Goal: Information Seeking & Learning: Learn about a topic

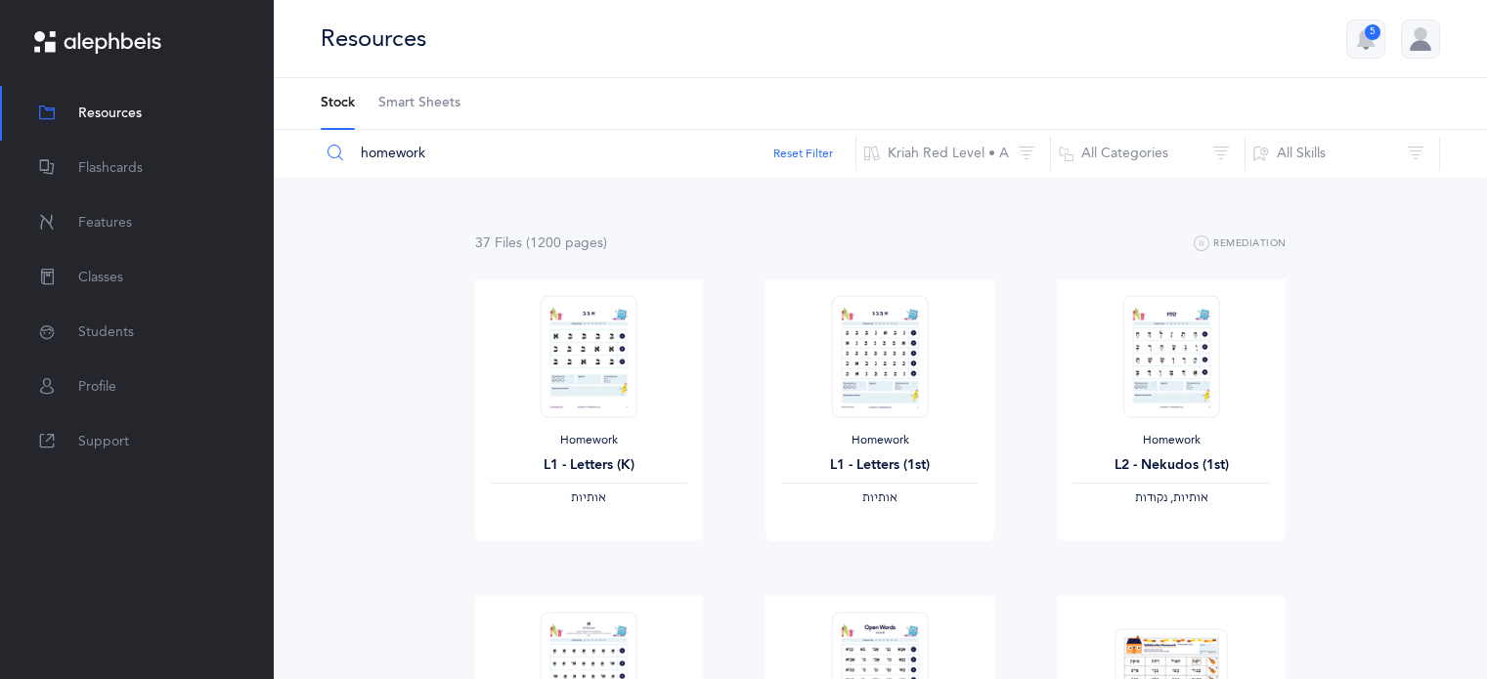
scroll to position [69, 0]
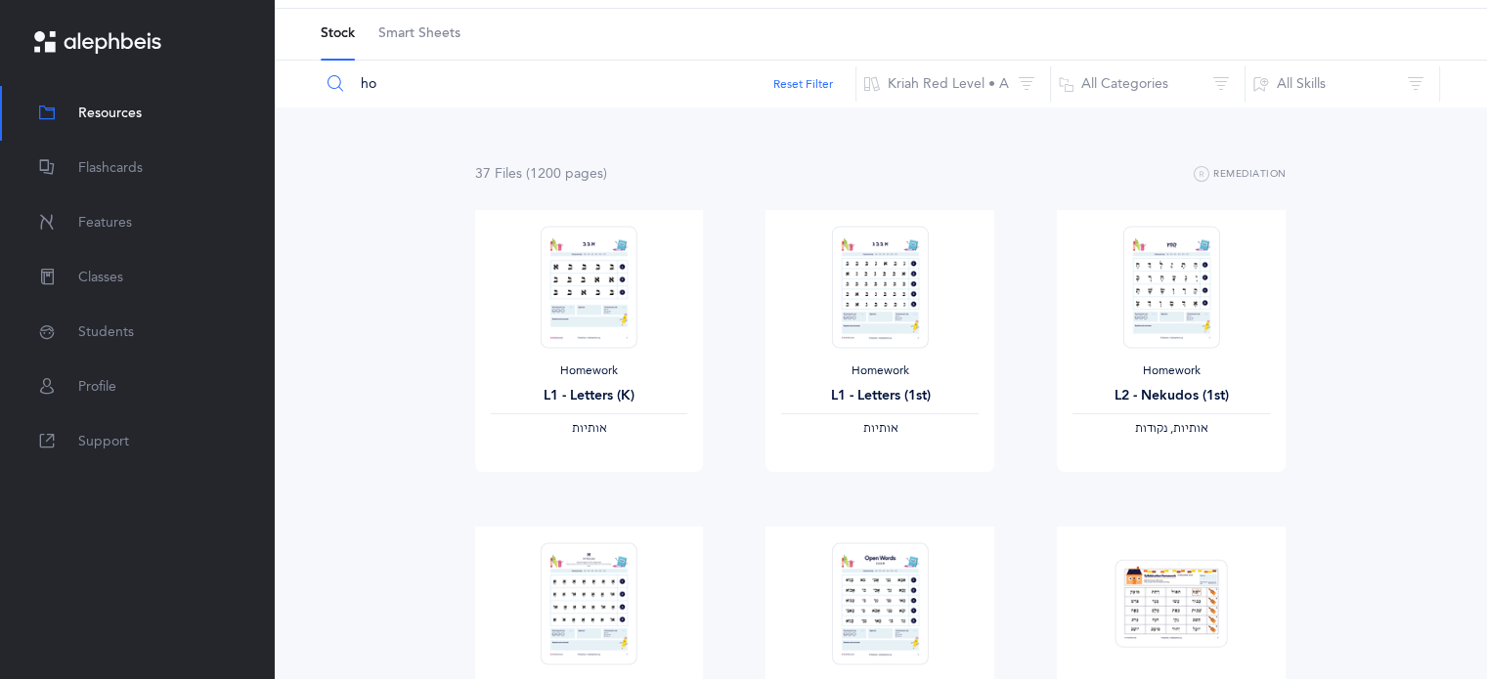
type input "h"
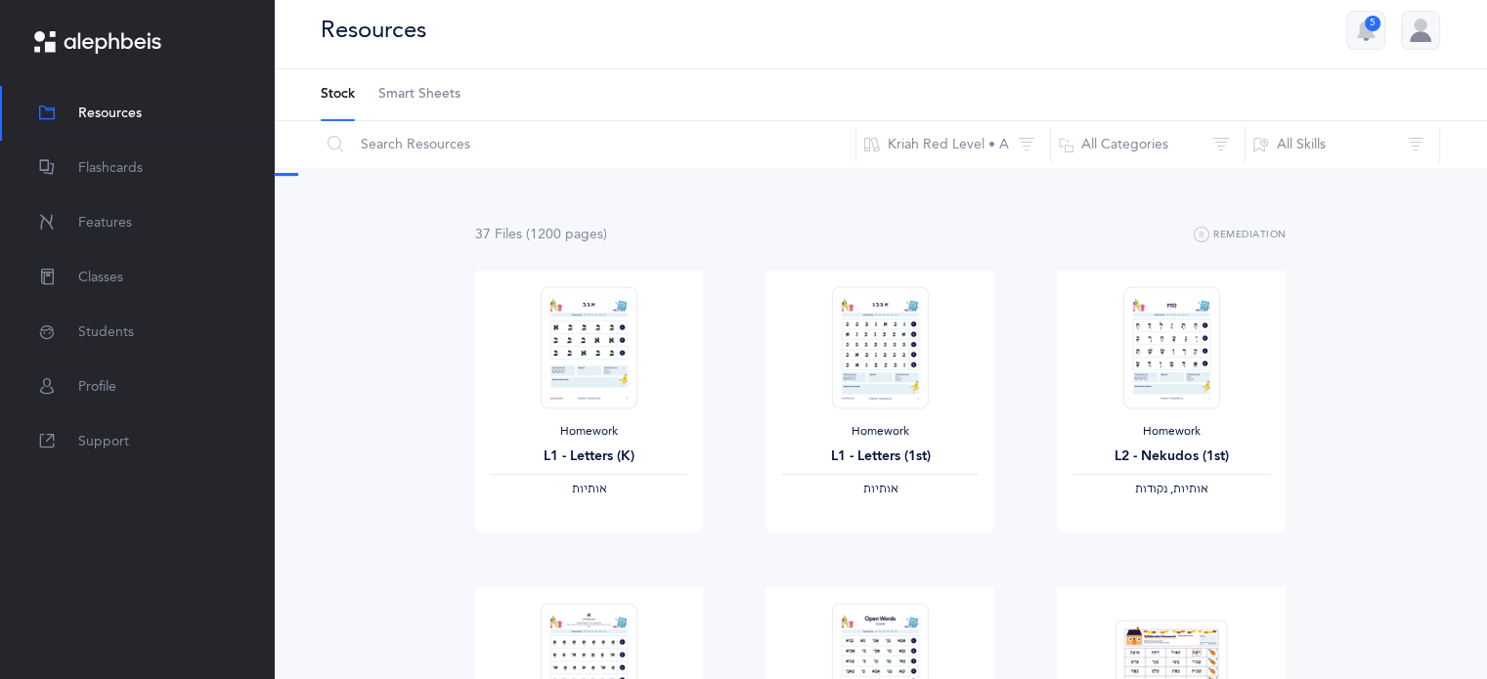
scroll to position [0, 0]
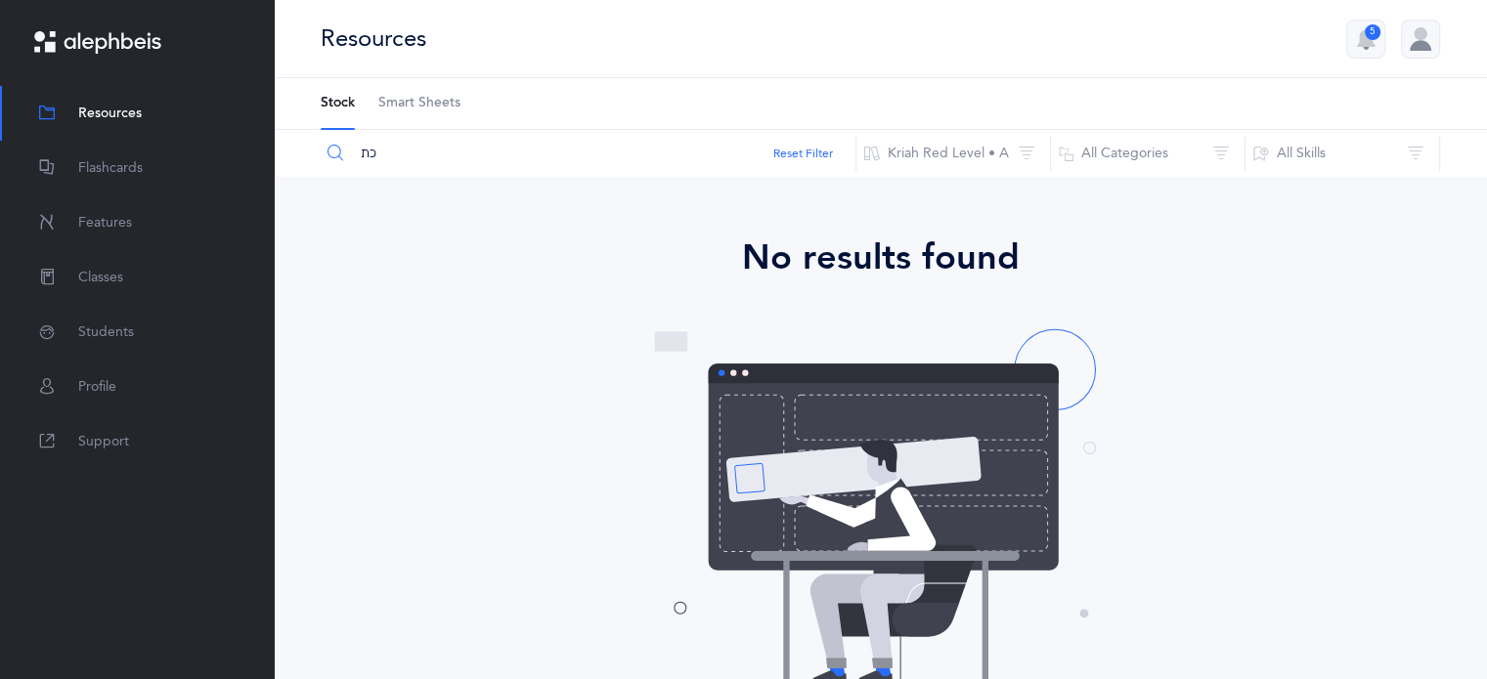
type input "כ"
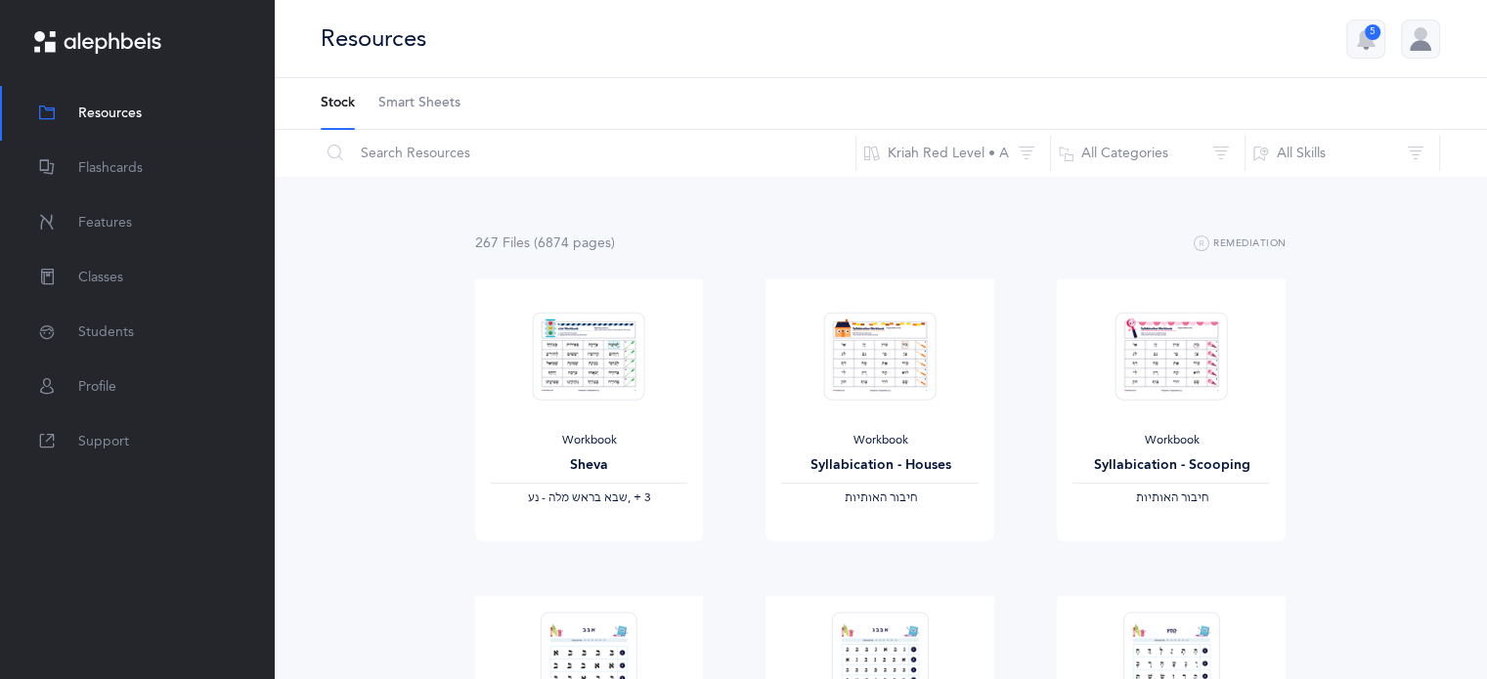
click at [130, 115] on span "Resources" at bounding box center [110, 114] width 64 height 21
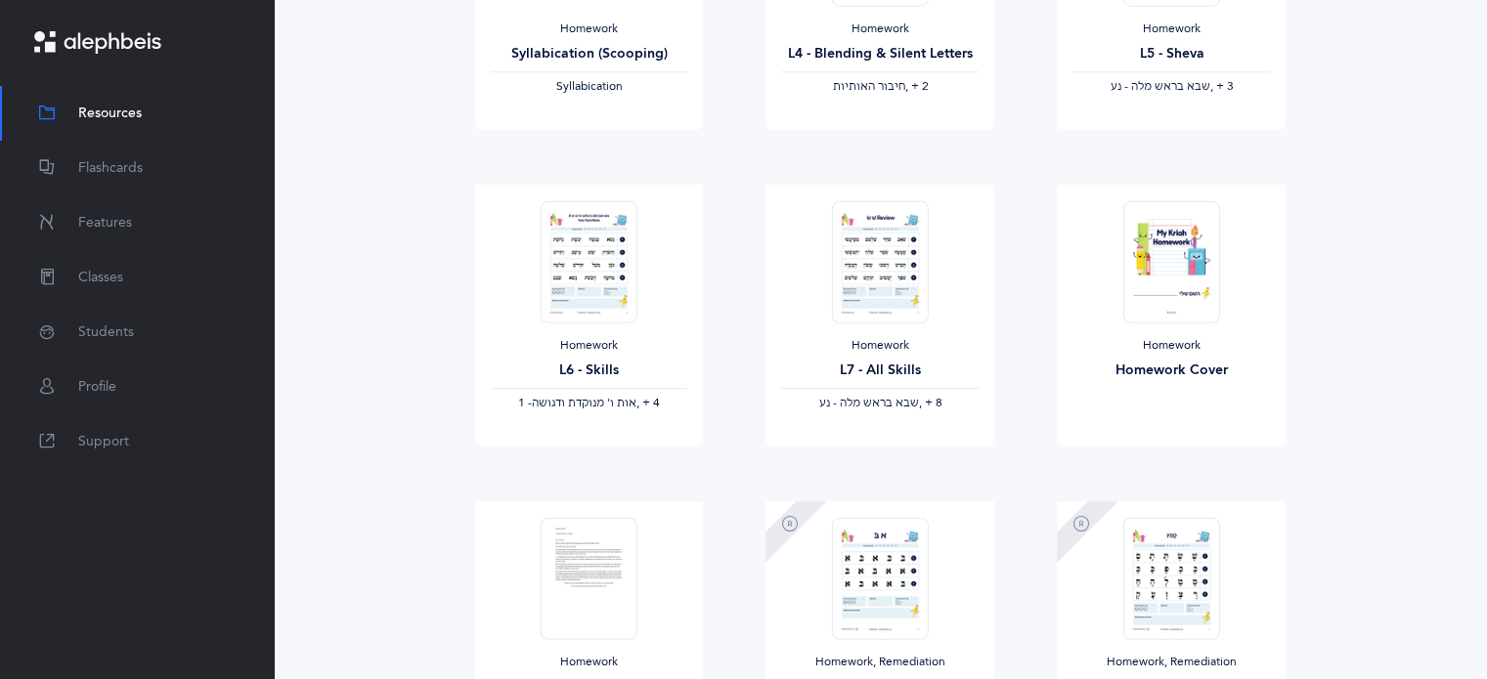
scroll to position [1365, 0]
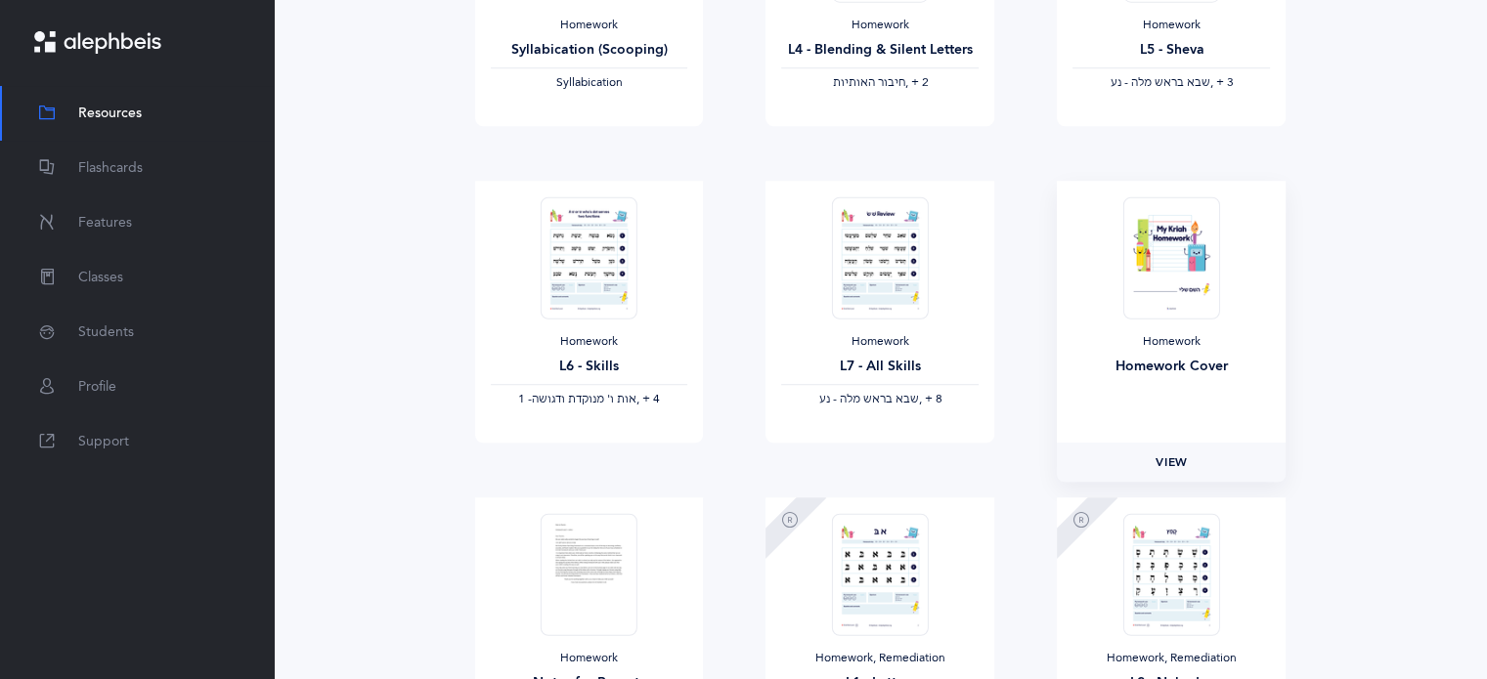
drag, startPoint x: 1173, startPoint y: 462, endPoint x: 1140, endPoint y: 460, distance: 33.3
click at [1140, 460] on link "View" at bounding box center [1170, 462] width 229 height 39
click at [1428, 212] on div "267 File s (6874 page s ) Remediation Workbook Sheva ‫שבא בראש מלה - נע‬ ‪, + 3…" at bounding box center [880, 204] width 1213 height 2784
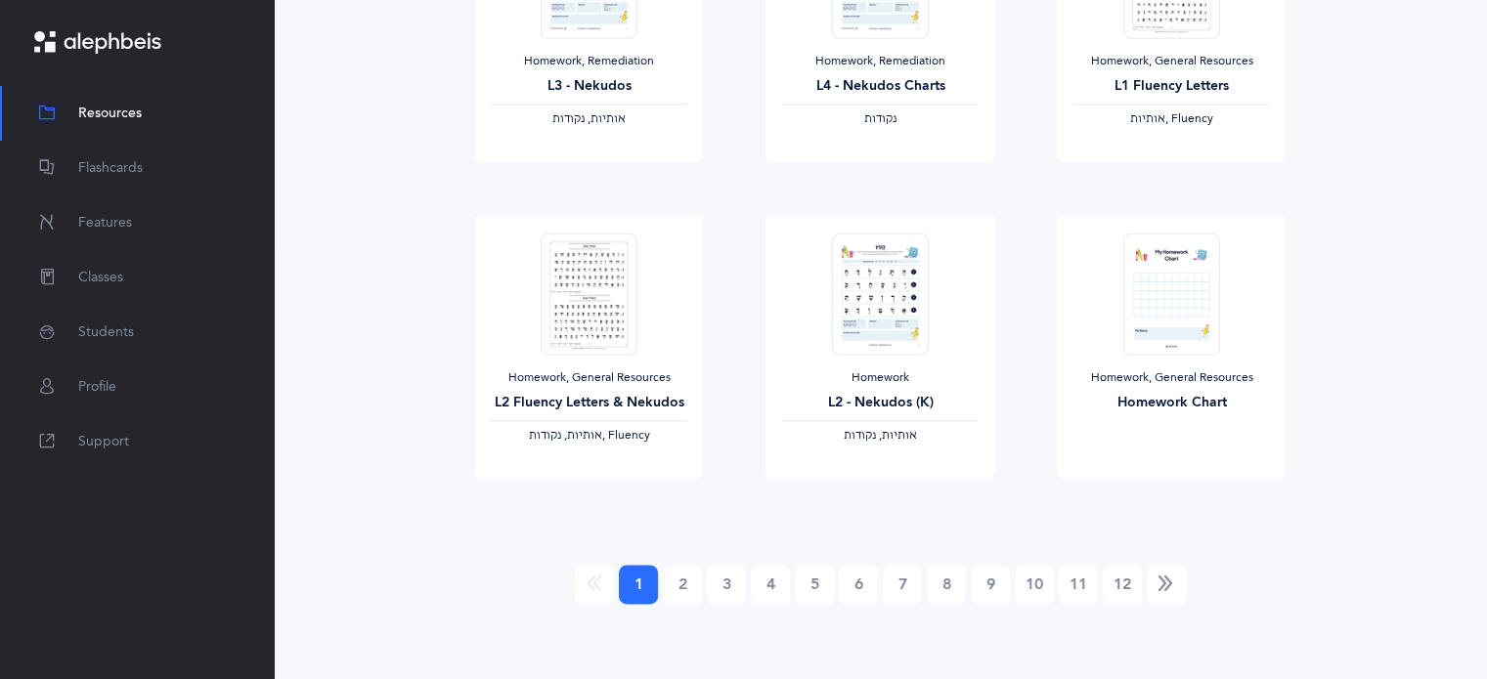
scroll to position [2281, 0]
click at [1126, 582] on link "12" at bounding box center [1121, 582] width 39 height 39
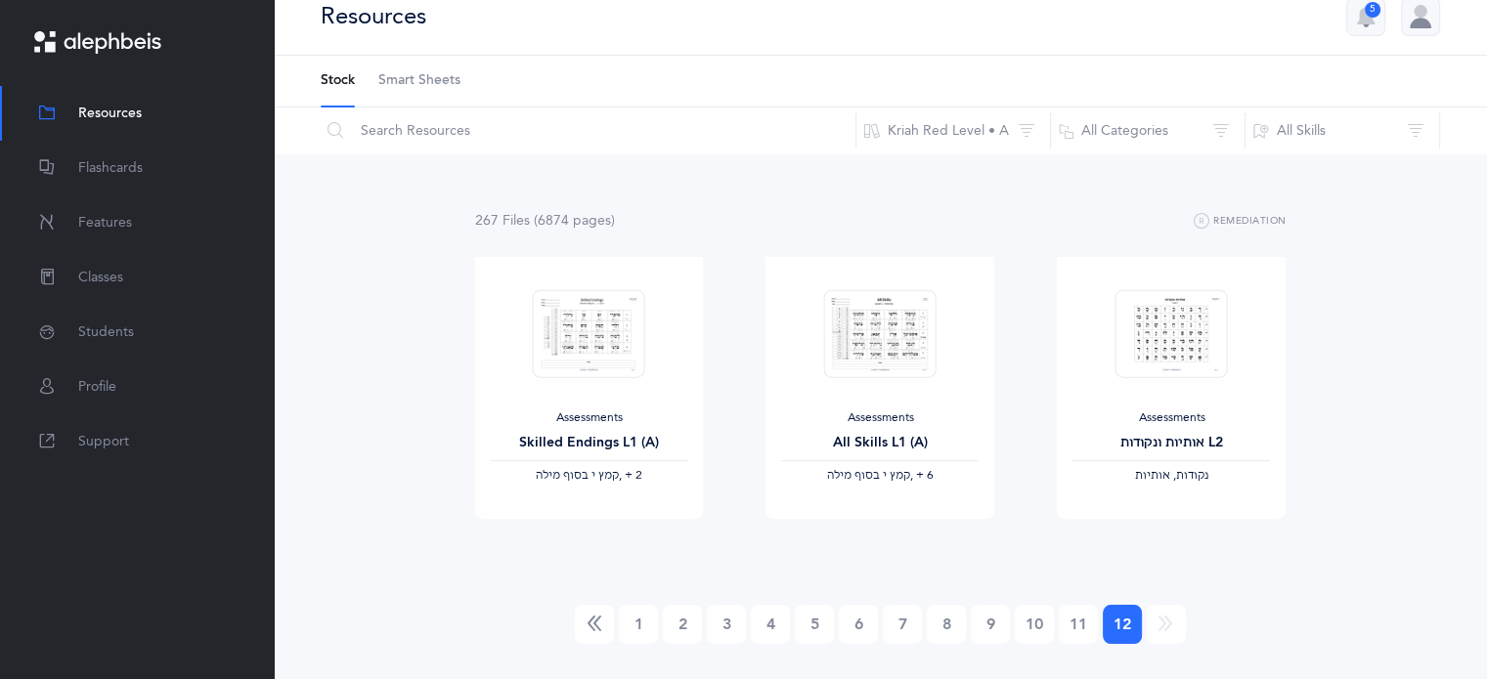
scroll to position [0, 0]
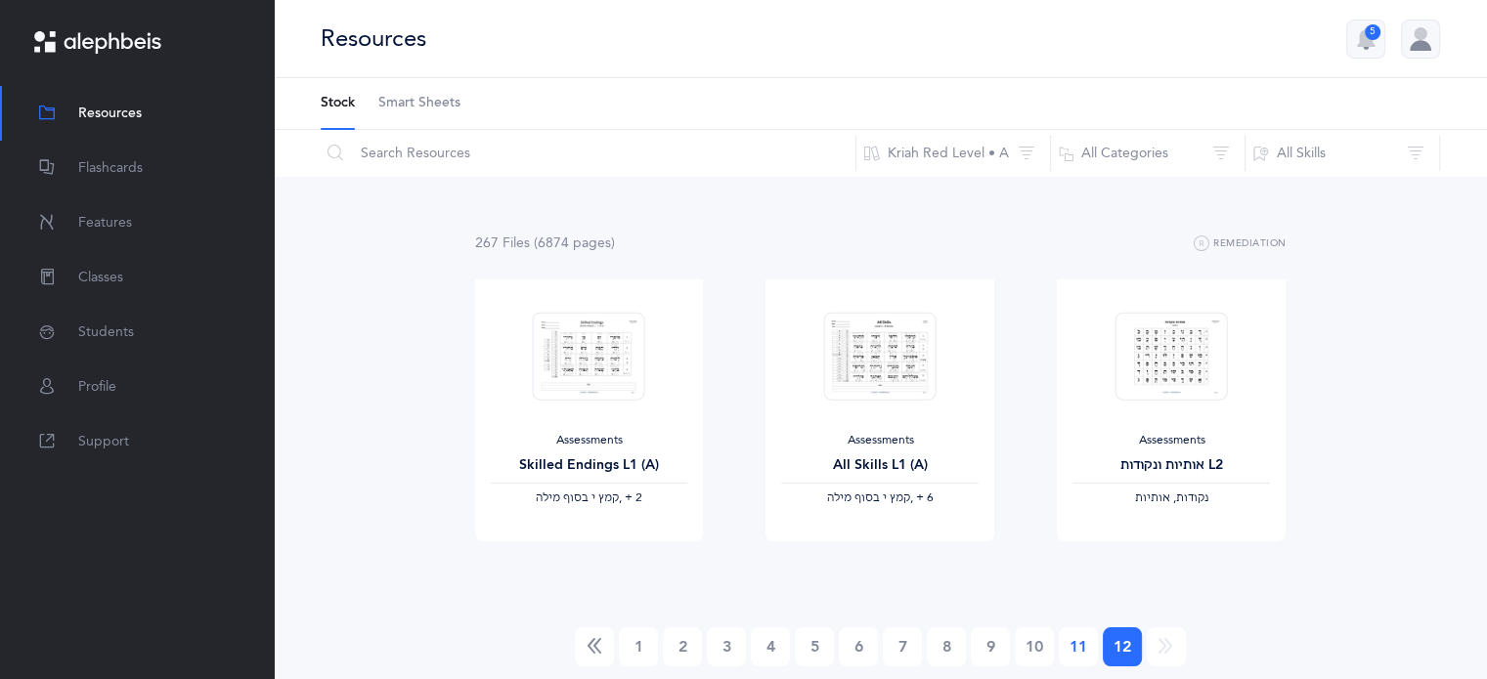
click at [1071, 661] on link "11" at bounding box center [1077, 646] width 39 height 39
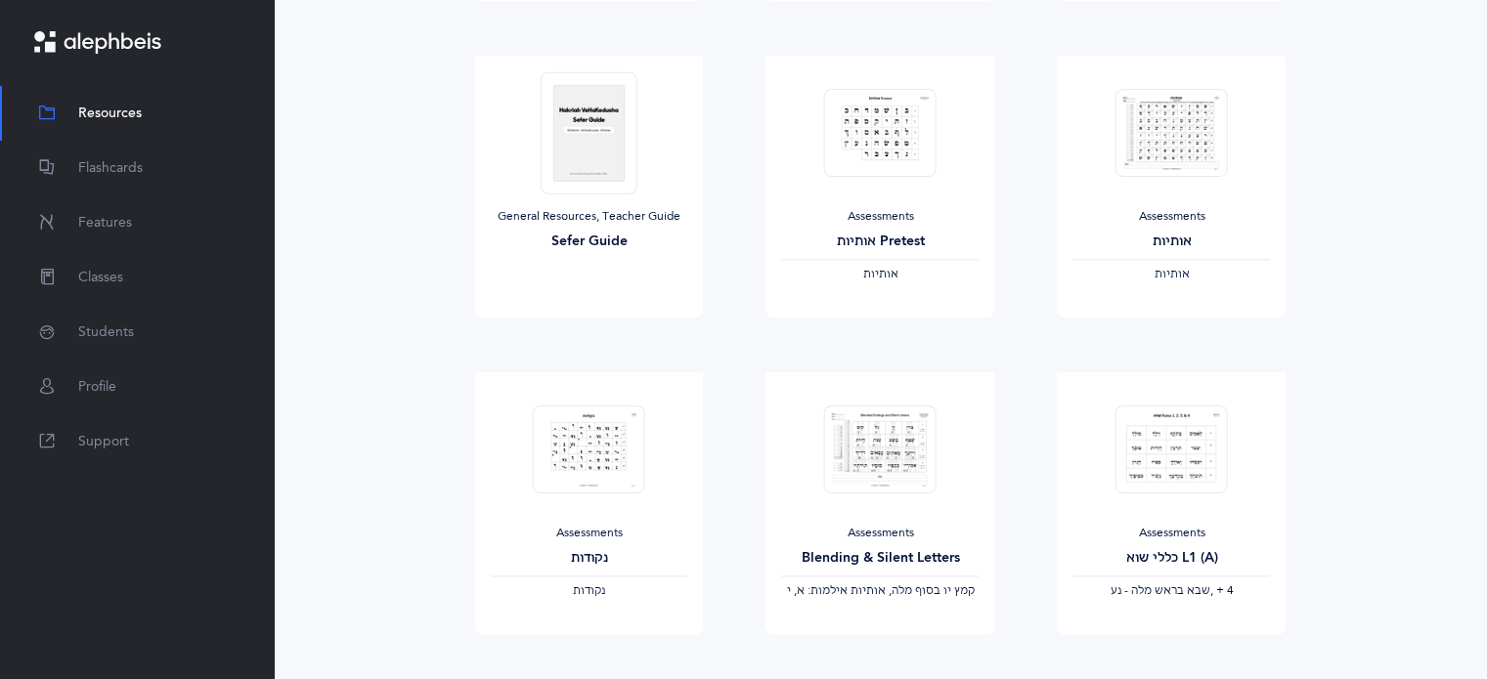
scroll to position [2150, 0]
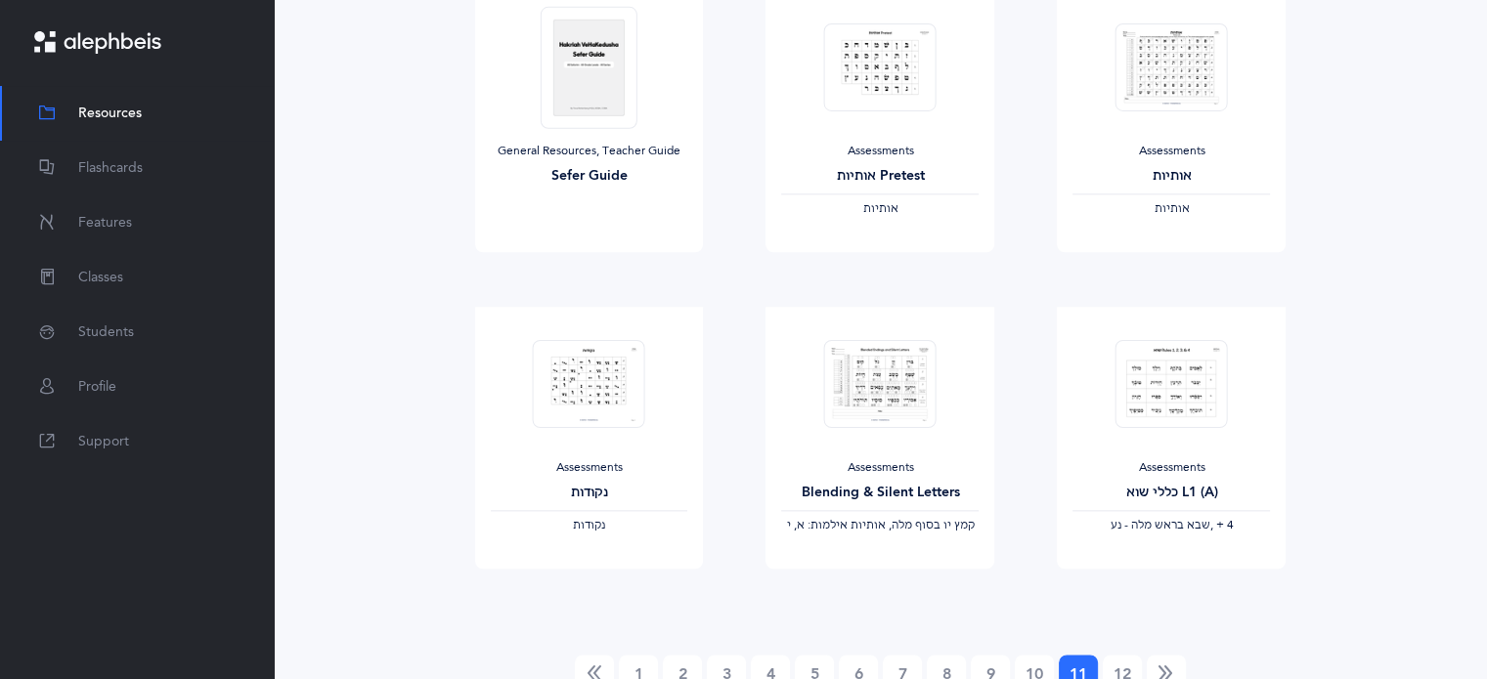
scroll to position [2281, 0]
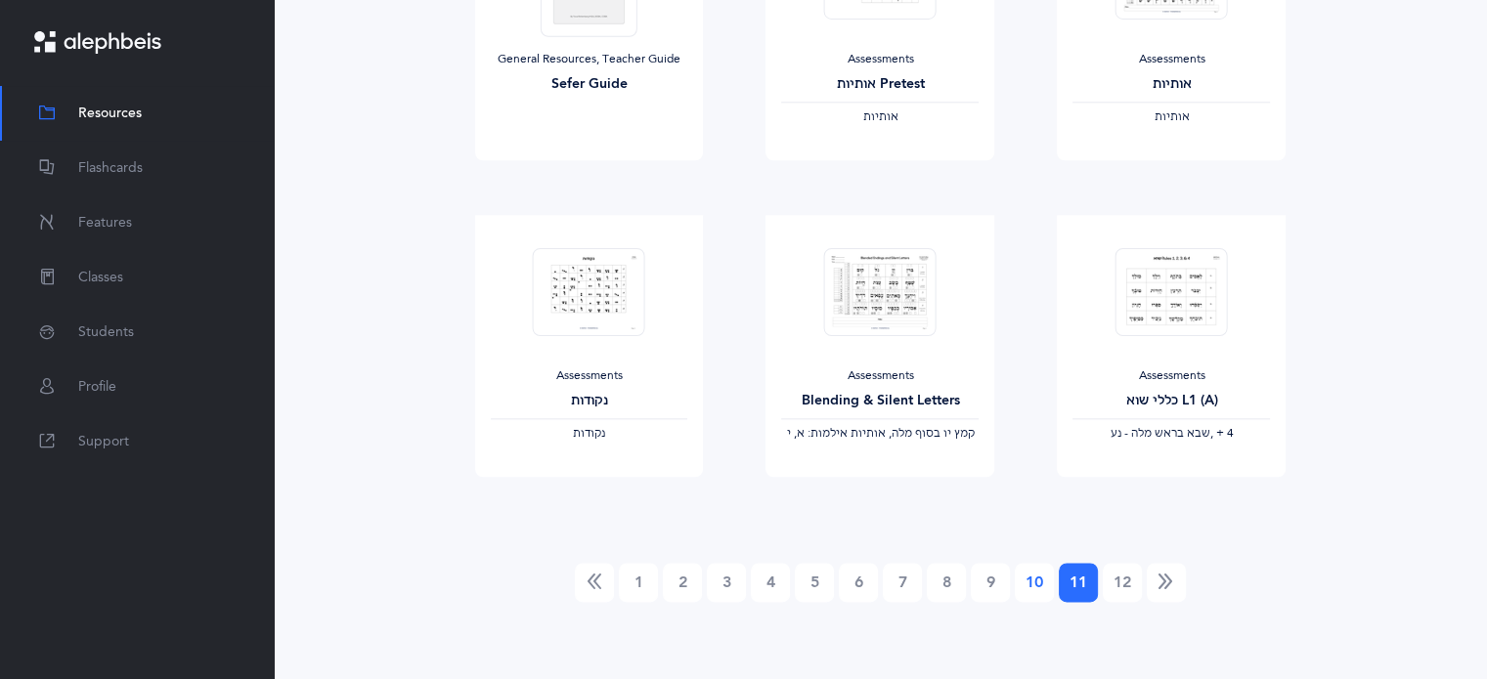
click at [1035, 587] on link "10" at bounding box center [1033, 582] width 39 height 39
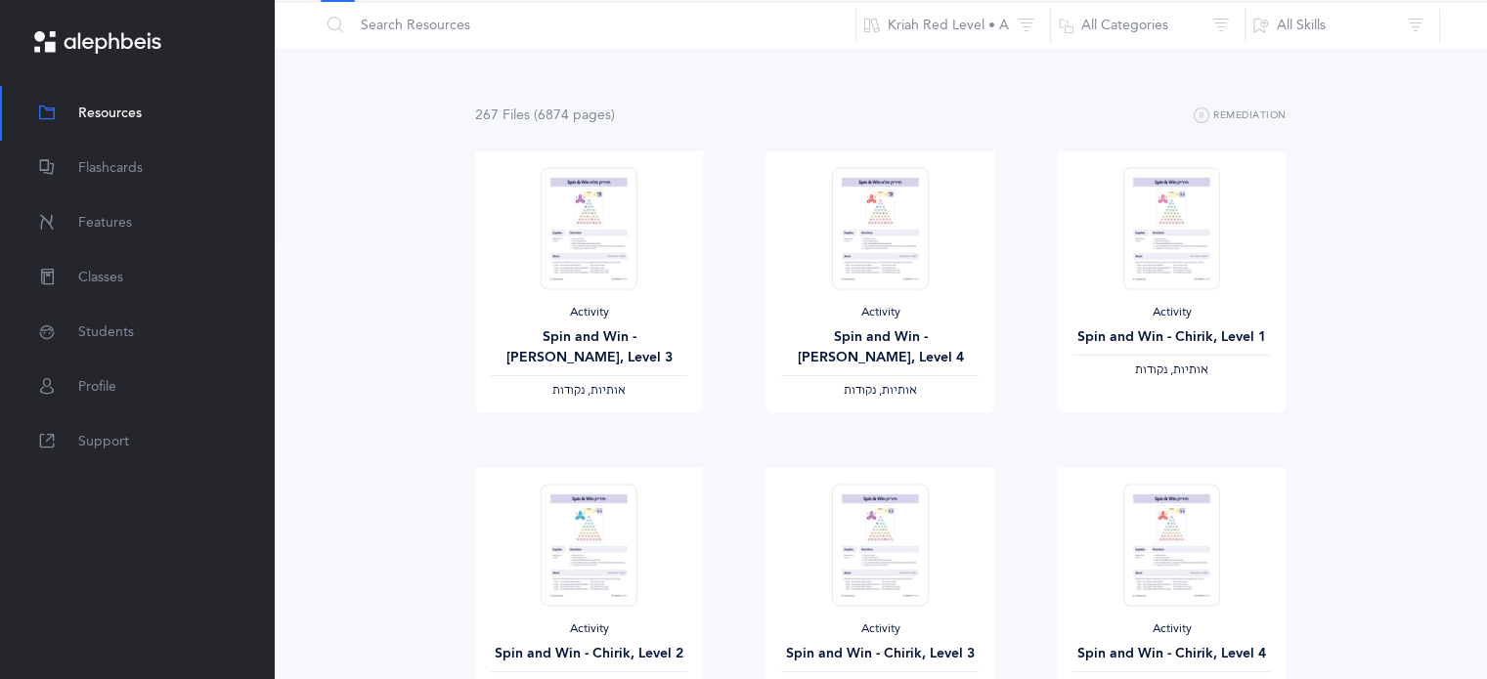
scroll to position [0, 0]
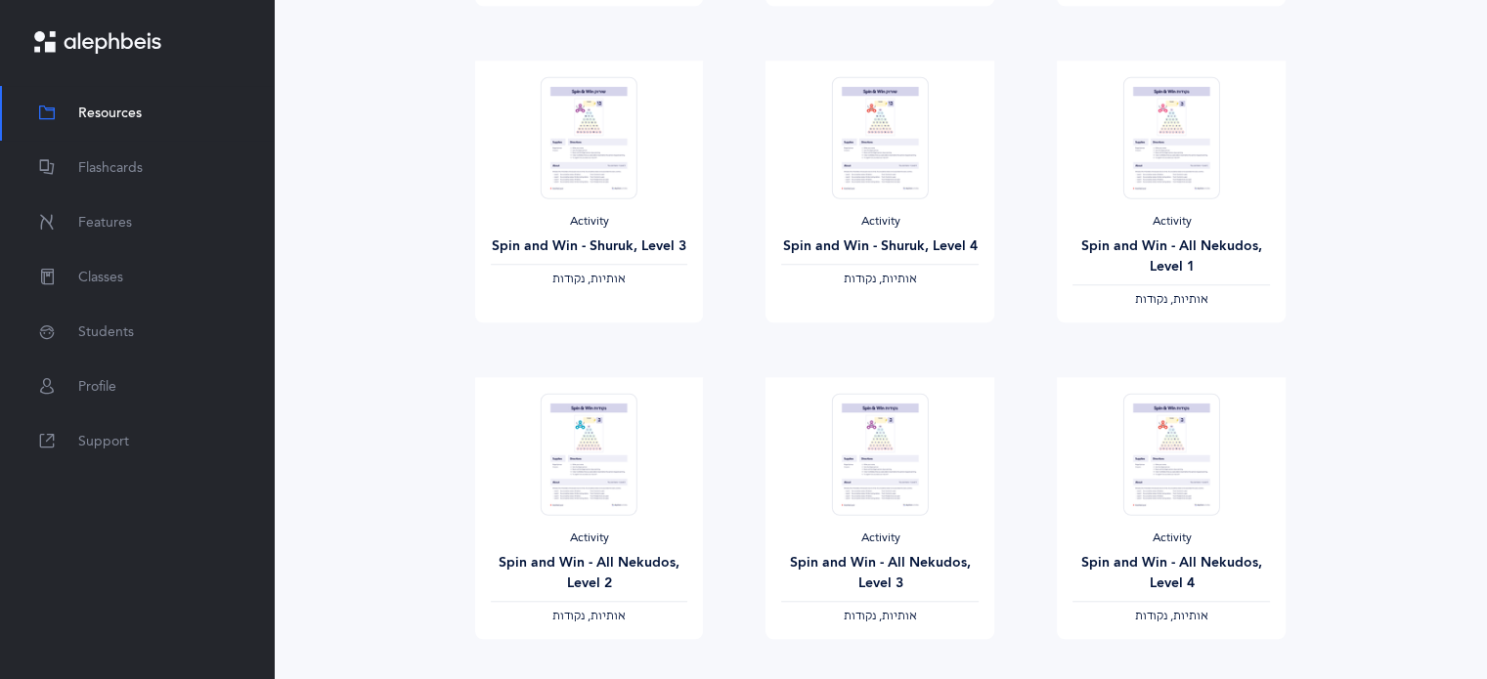
click at [1349, 423] on div "267 File s (6874 page s ) Remediation Activity Spin and Win - Chirik Malei, Lev…" at bounding box center [880, 83] width 1213 height 2784
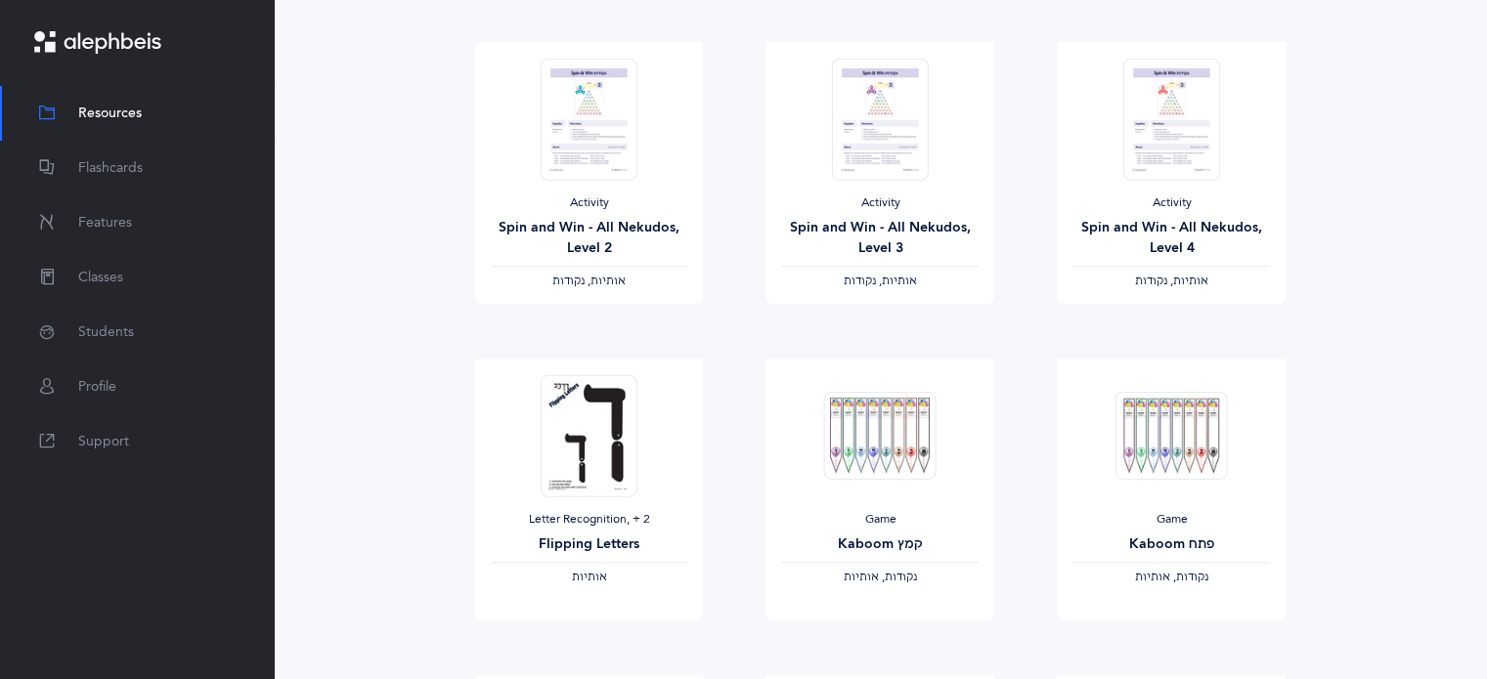
scroll to position [1837, 0]
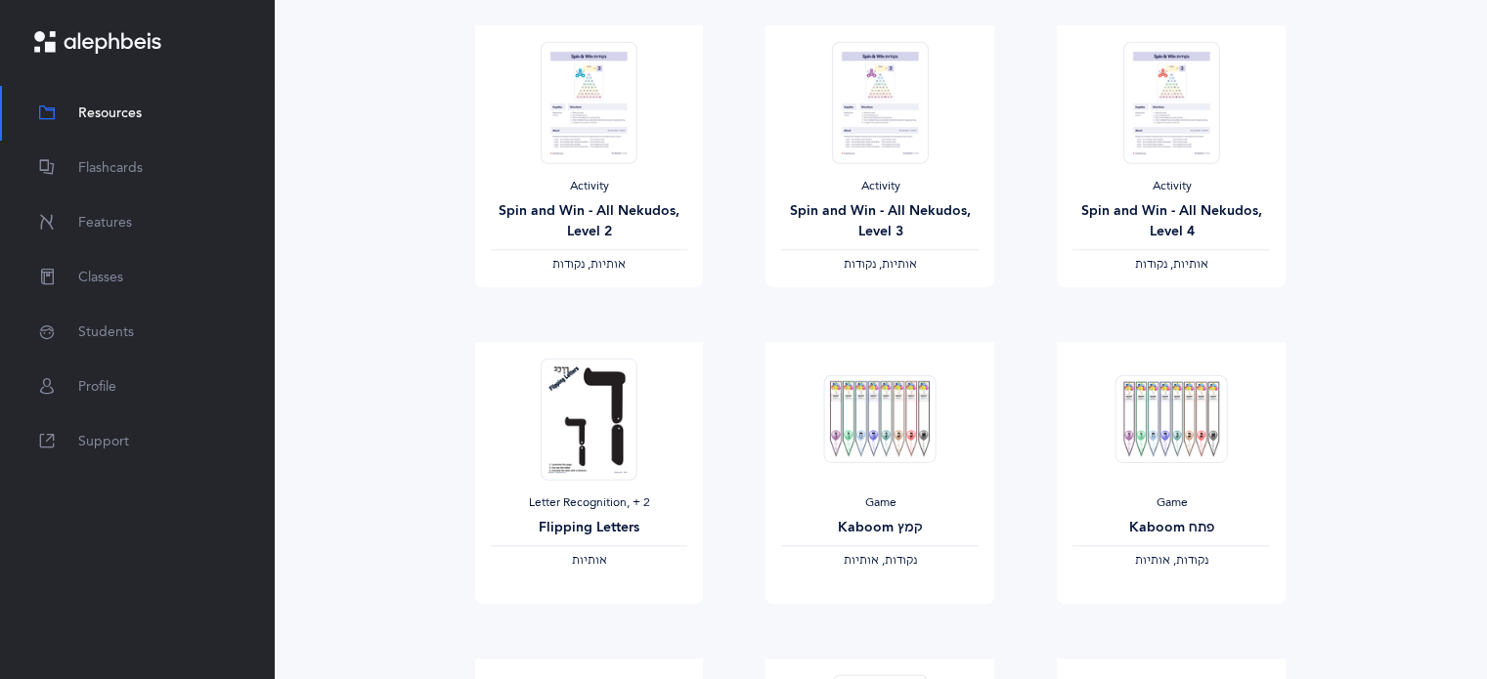
click at [1309, 463] on div "Game Kaboom פתח ‫נקודות, אותיות‬ View" at bounding box center [1170, 500] width 291 height 317
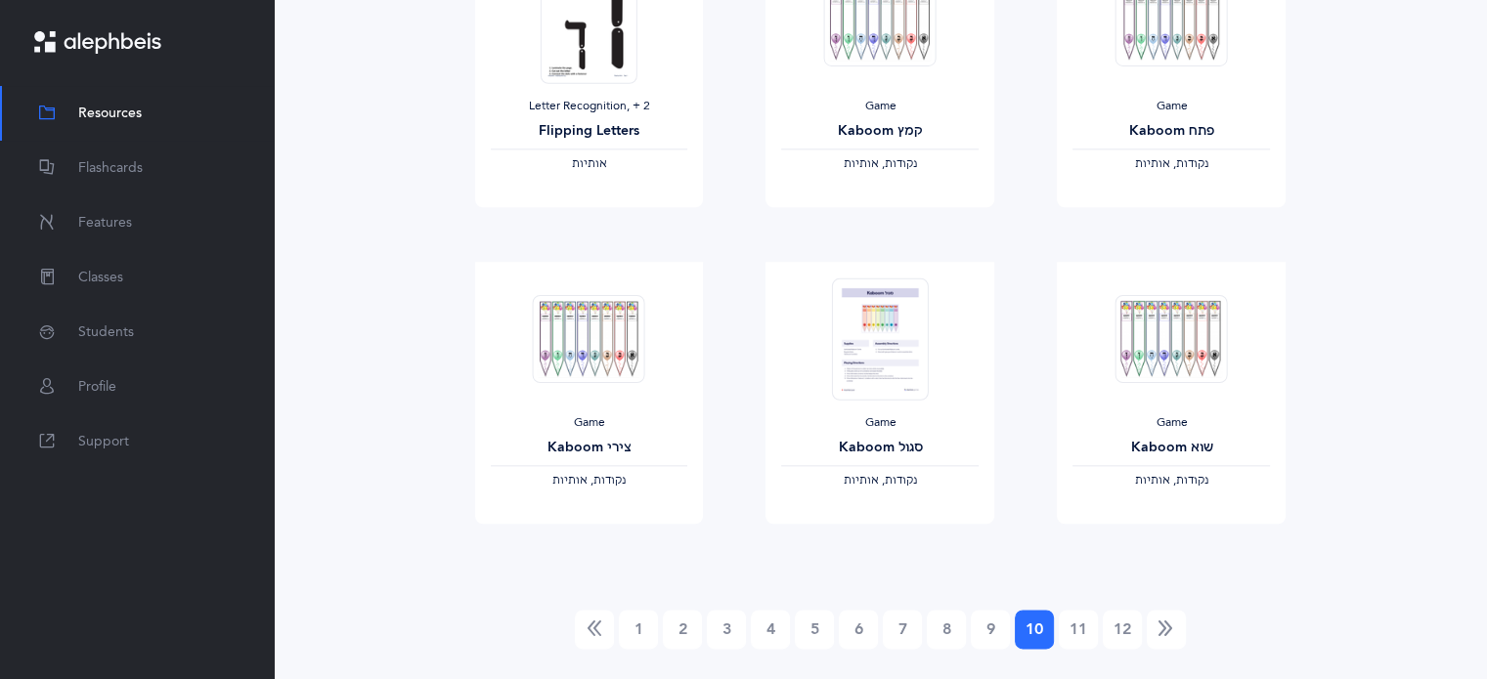
scroll to position [2281, 0]
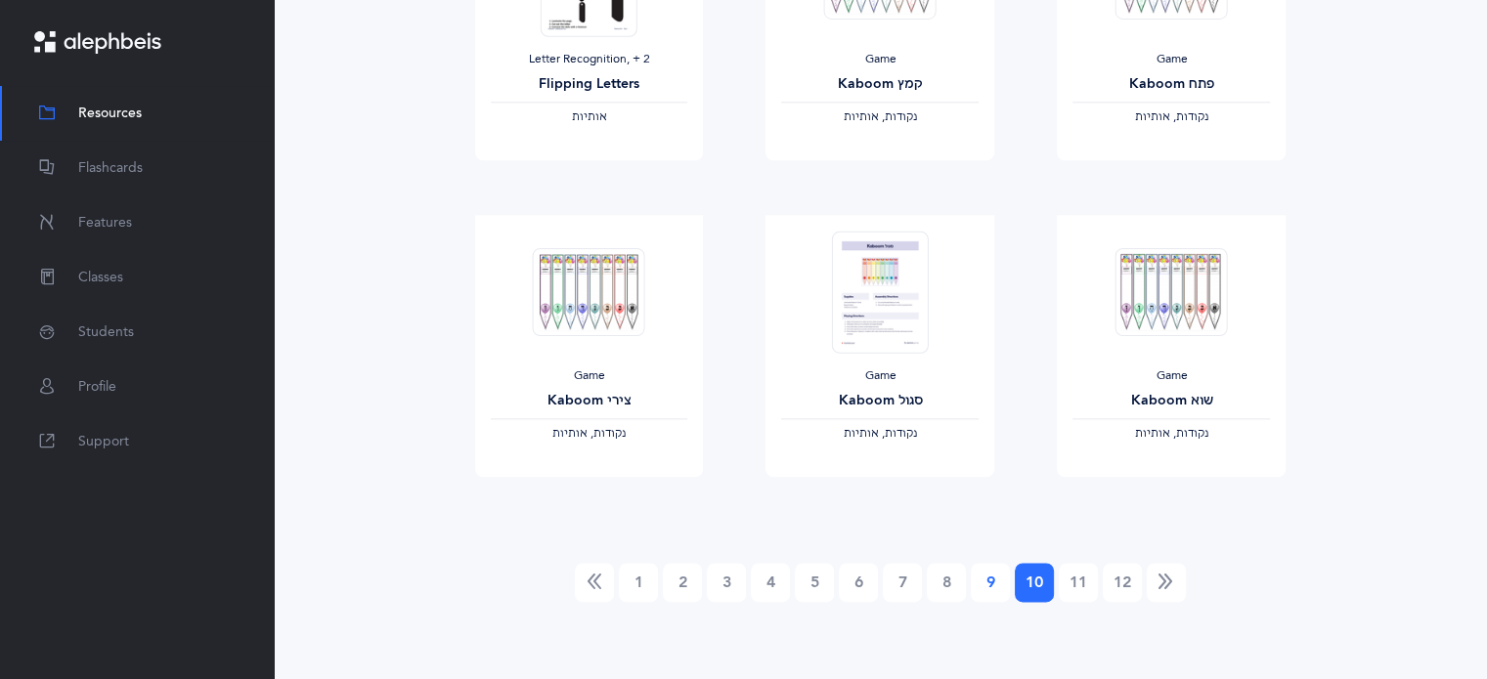
click at [1000, 588] on link "9" at bounding box center [989, 582] width 39 height 39
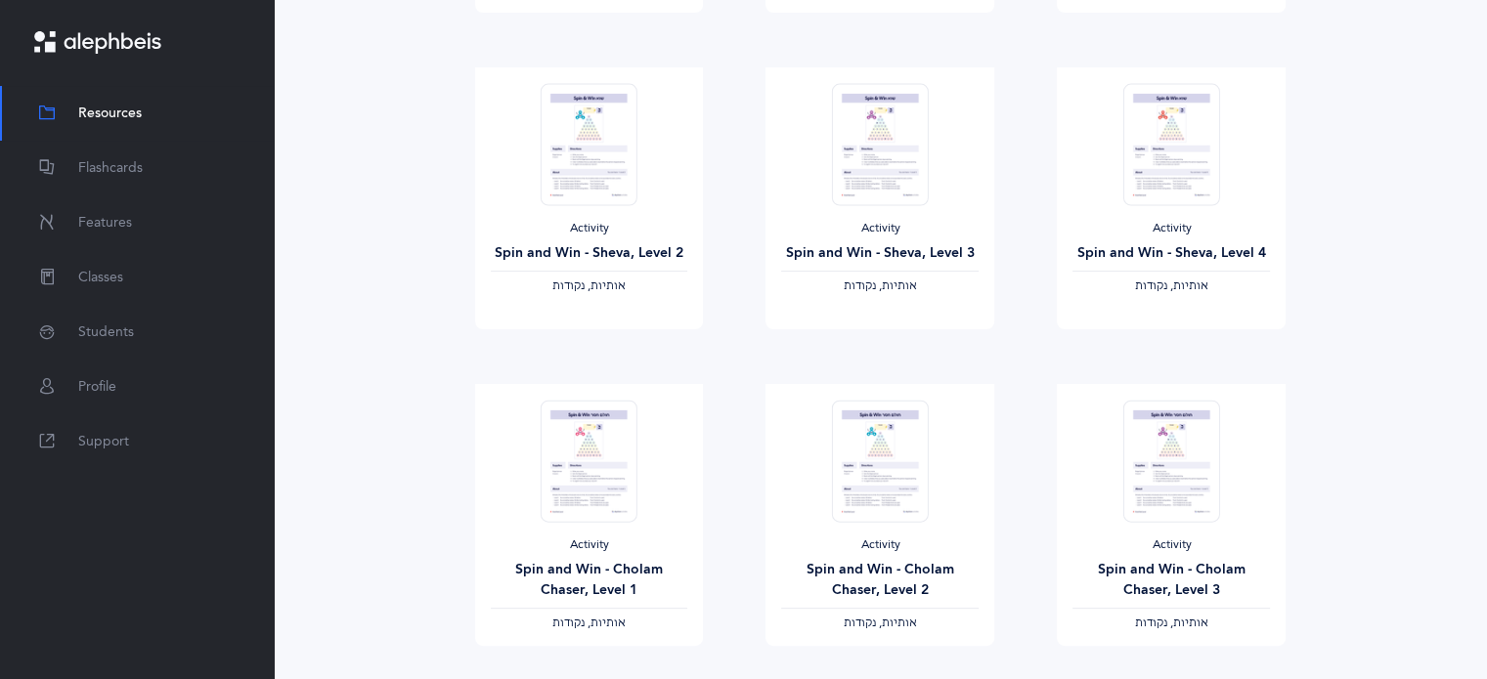
scroll to position [0, 0]
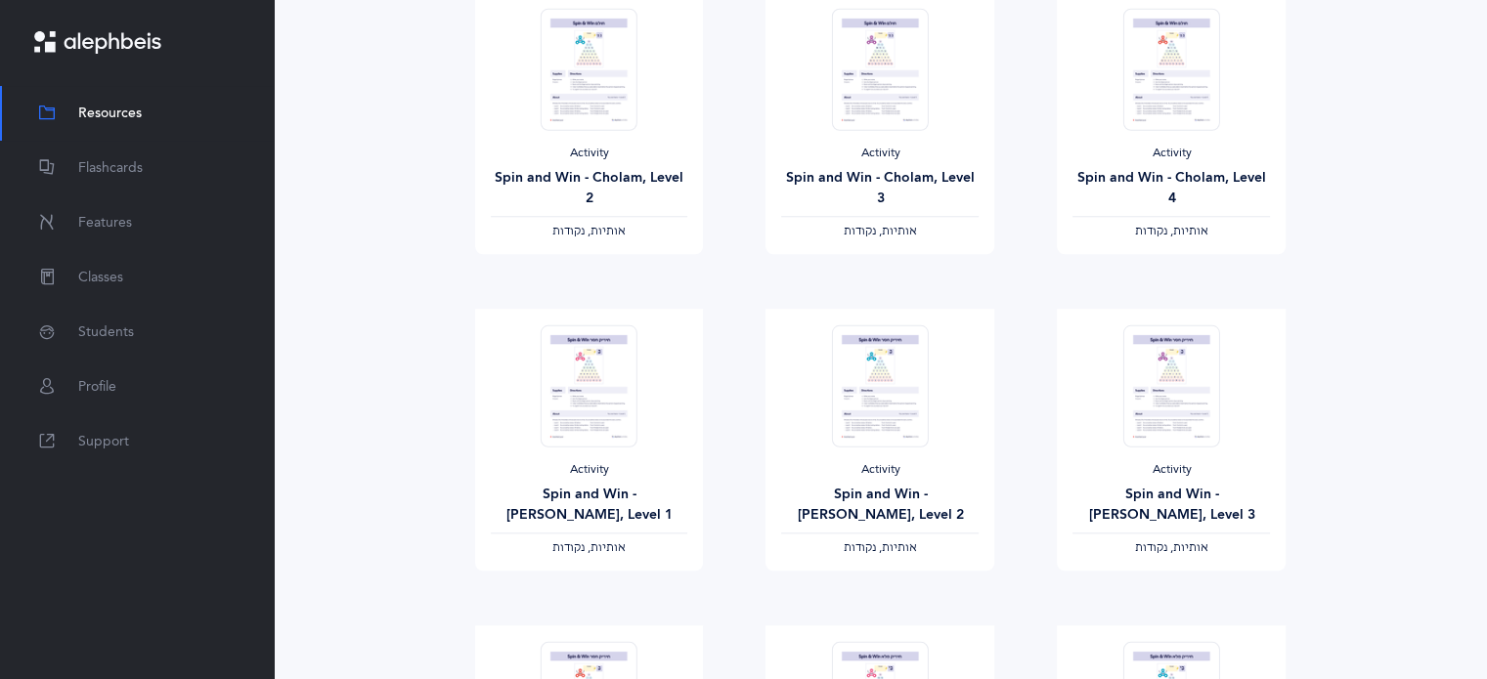
scroll to position [1876, 0]
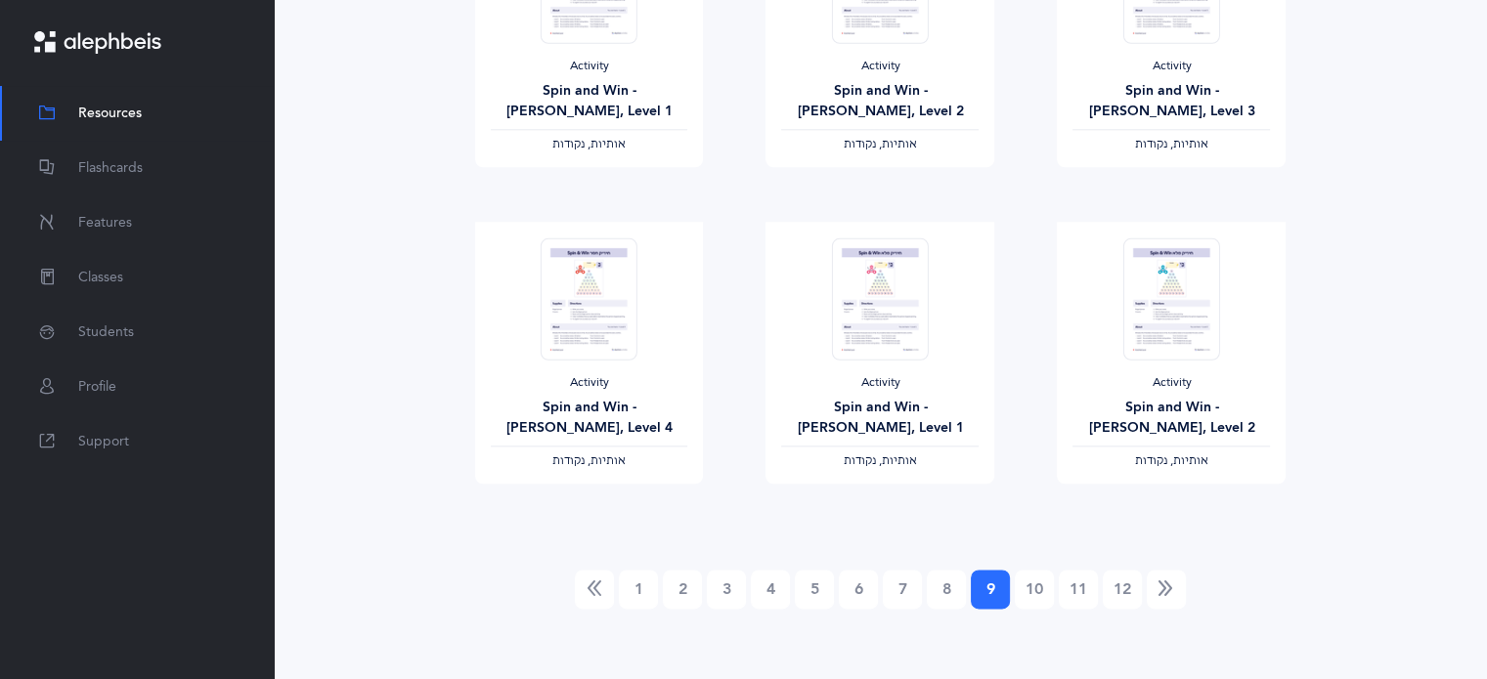
scroll to position [2281, 0]
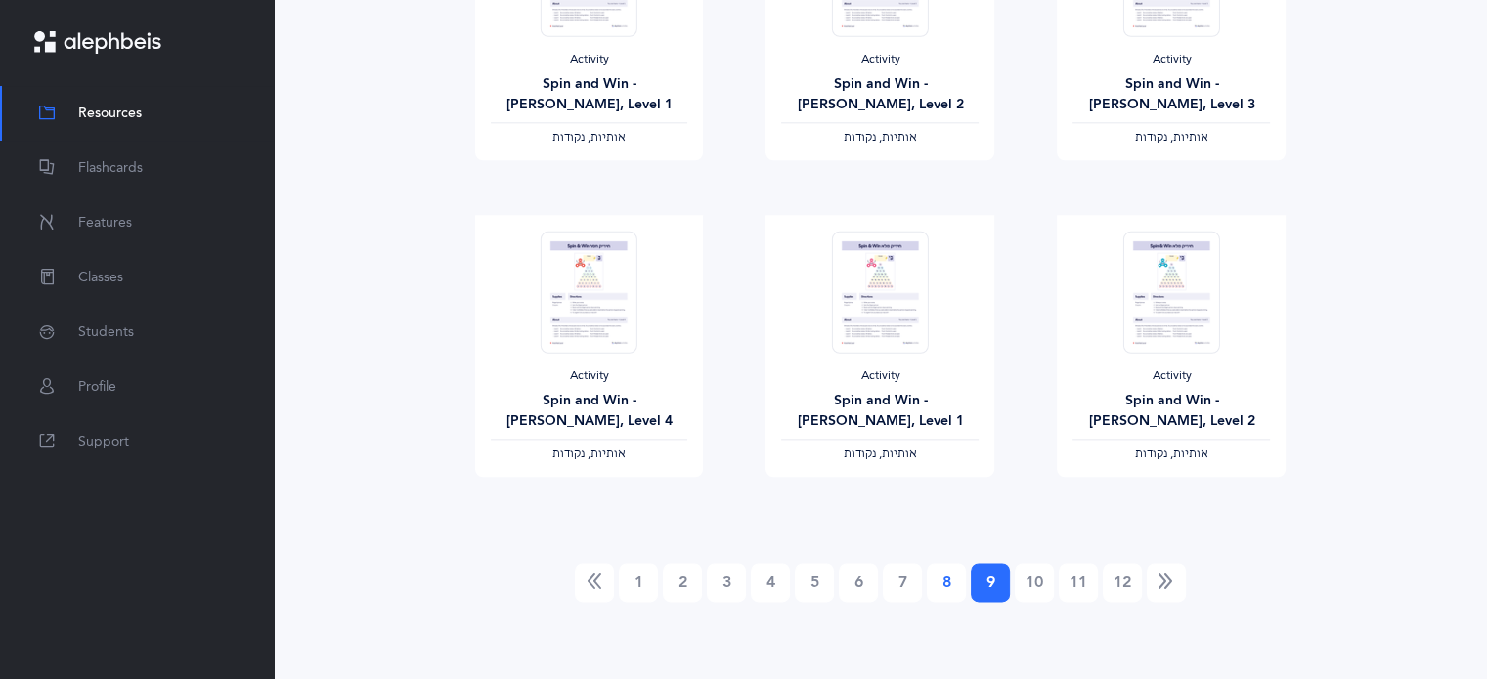
click at [949, 582] on link "8" at bounding box center [946, 582] width 39 height 39
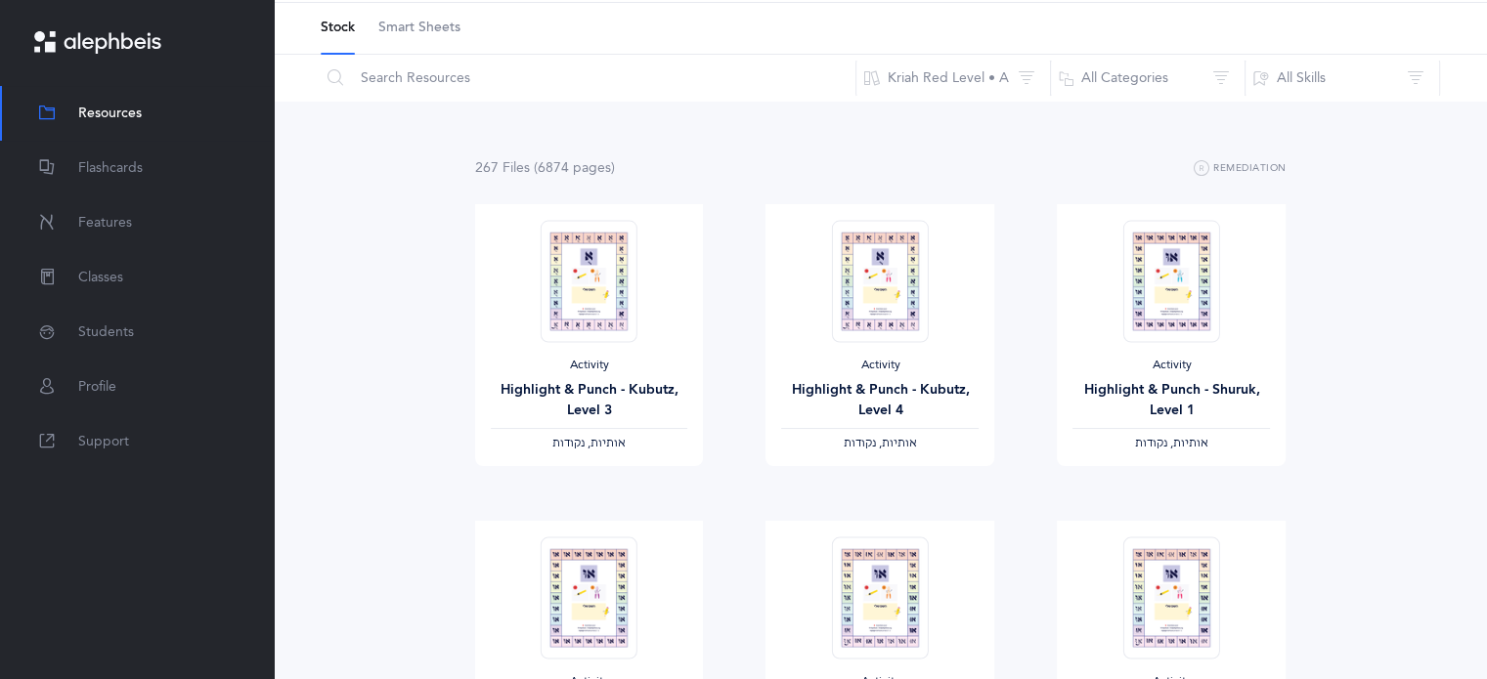
scroll to position [78, 0]
click at [596, 459] on div "Activity Highlight & Punch - Kubutz, Level 3 ‫אותיות, נקודות‬" at bounding box center [589, 332] width 229 height 262
click at [603, 496] on link "View" at bounding box center [589, 482] width 229 height 39
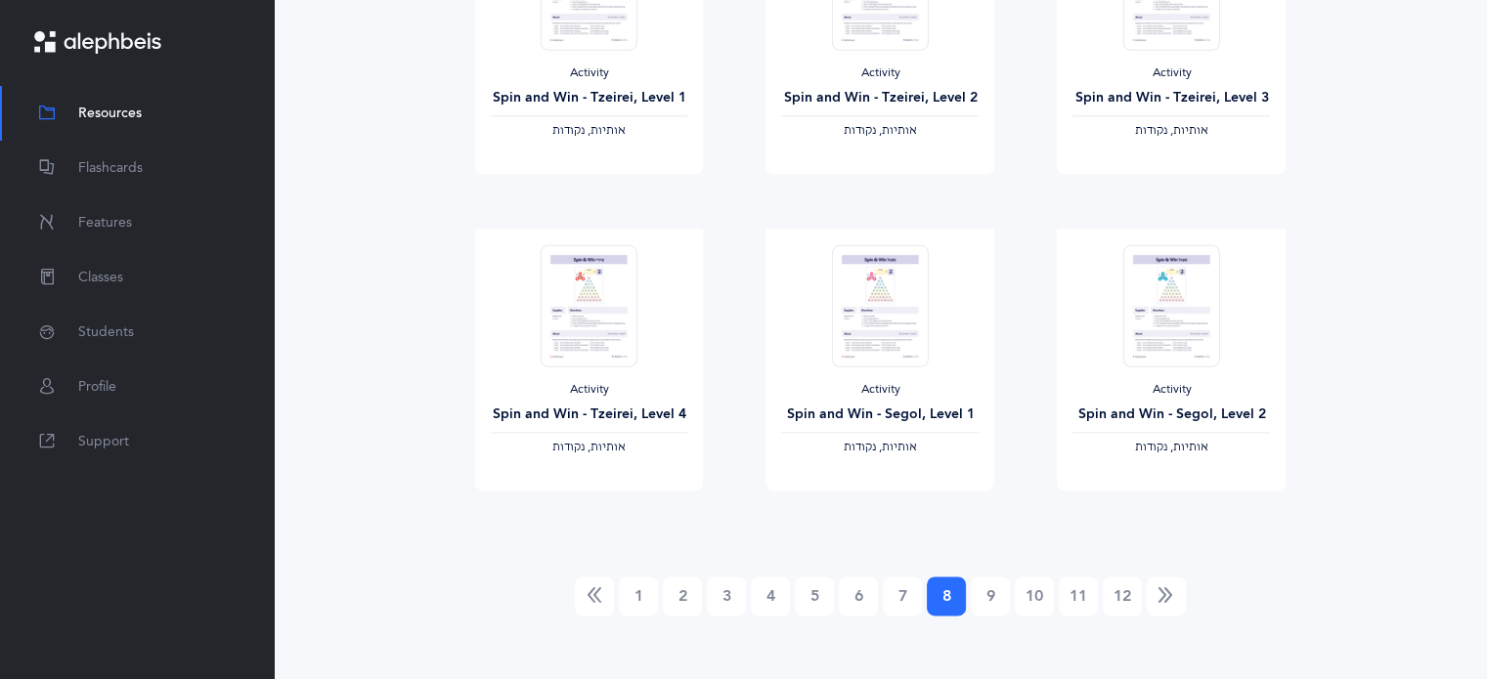
scroll to position [2281, 0]
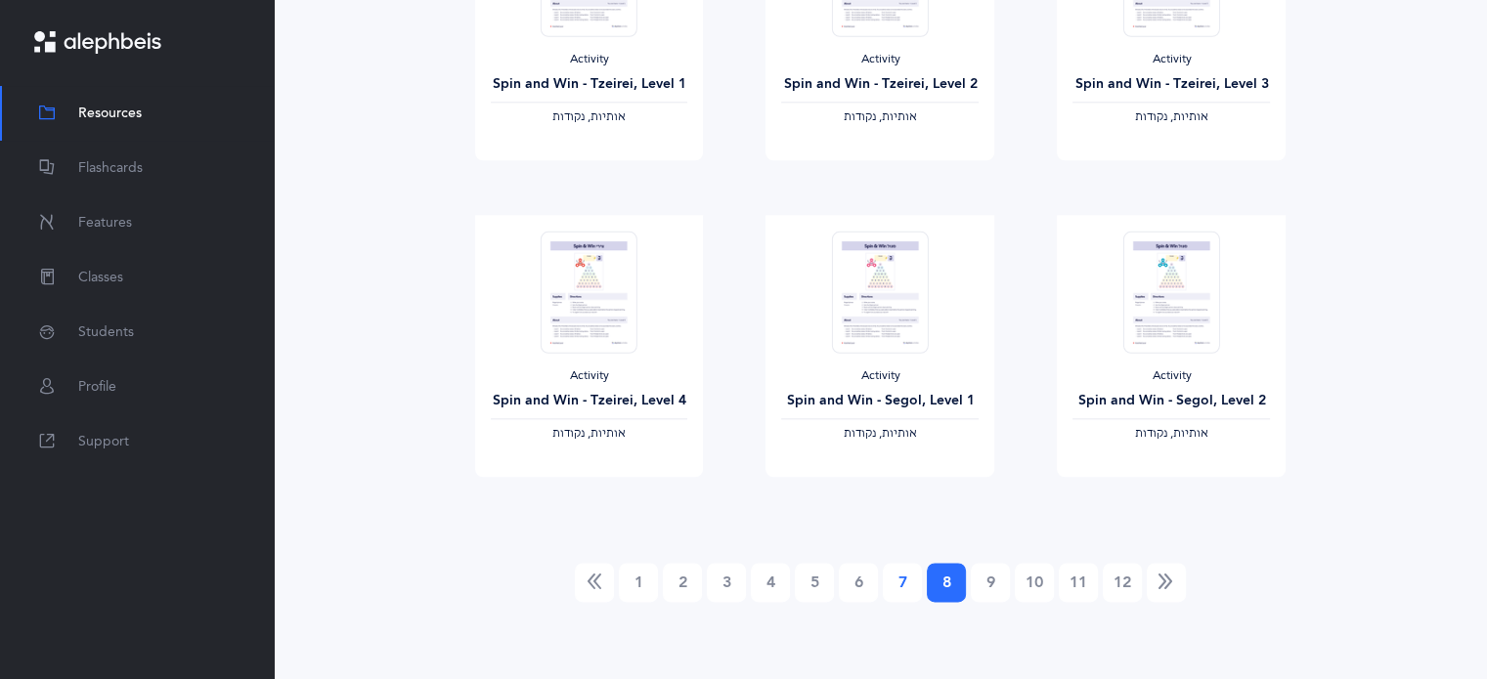
click at [896, 586] on link "7" at bounding box center [902, 582] width 39 height 39
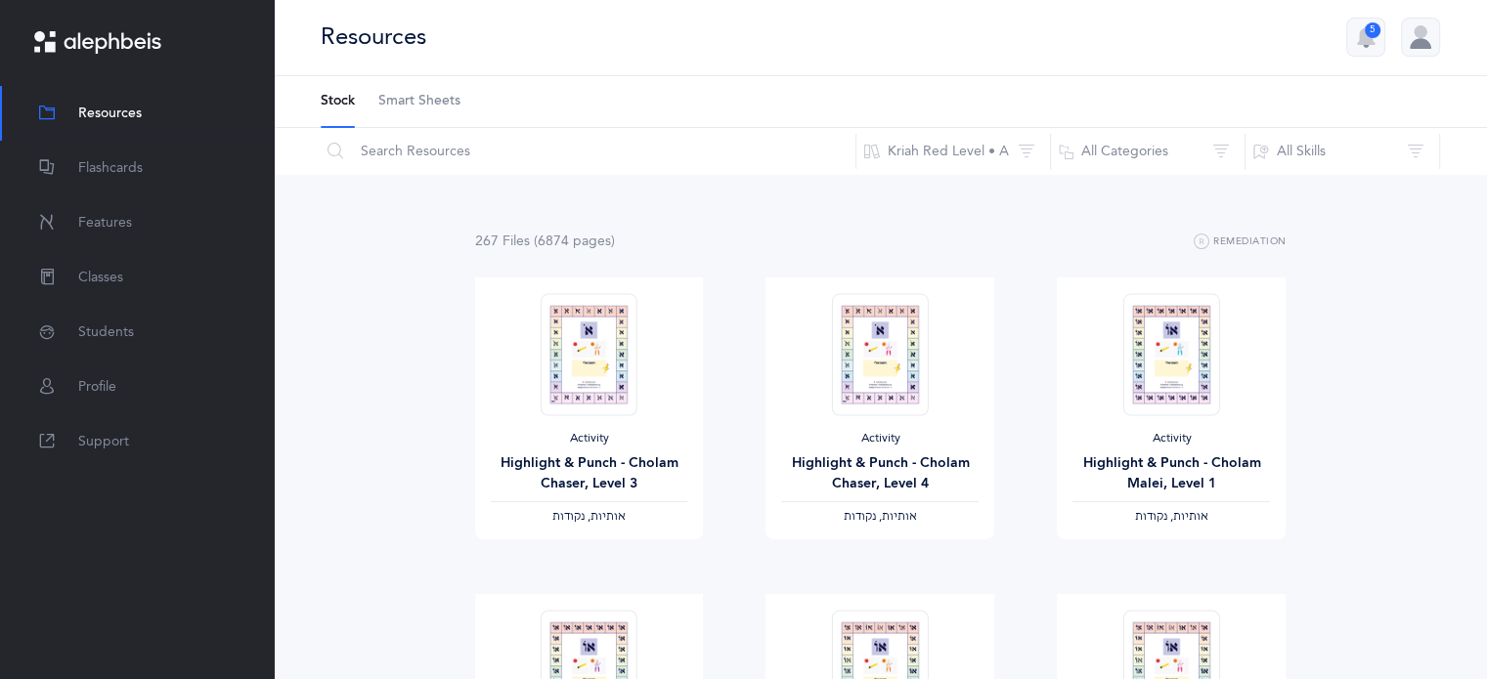
scroll to position [0, 0]
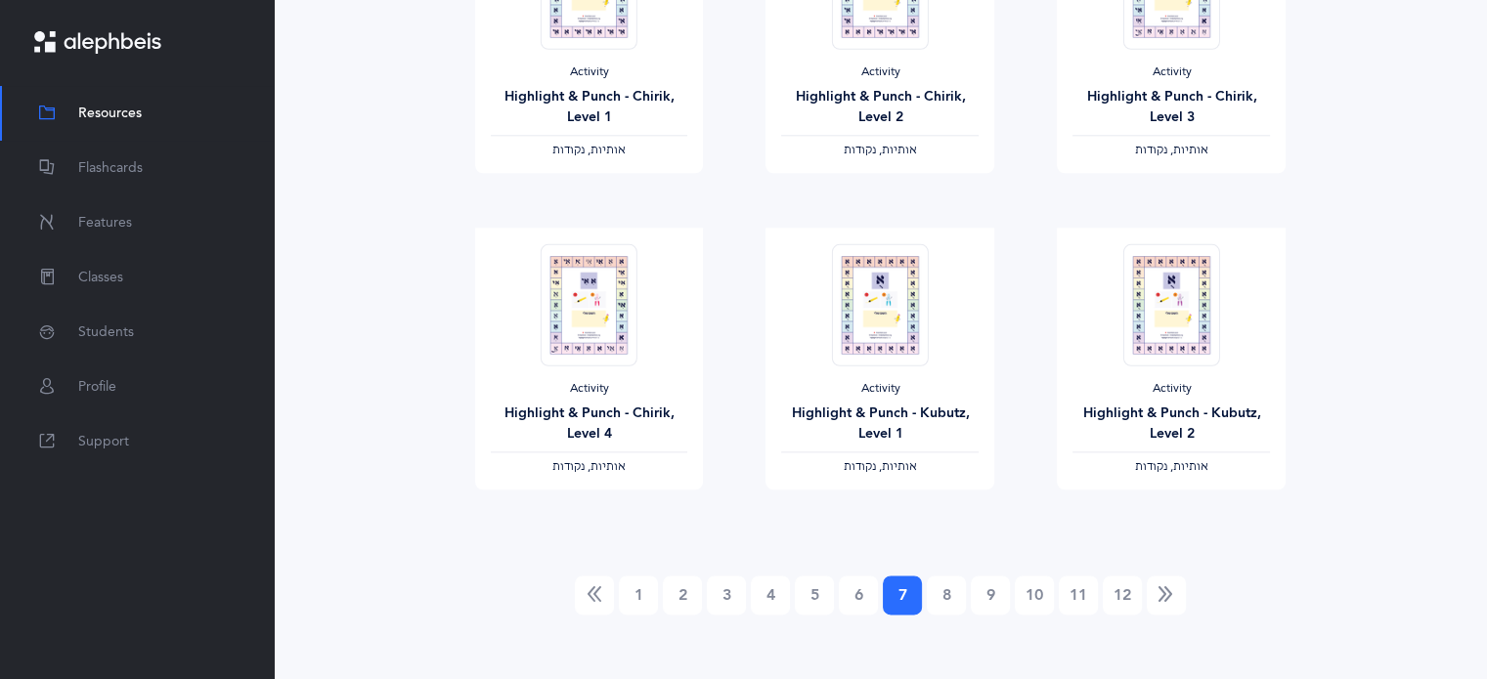
scroll to position [2281, 0]
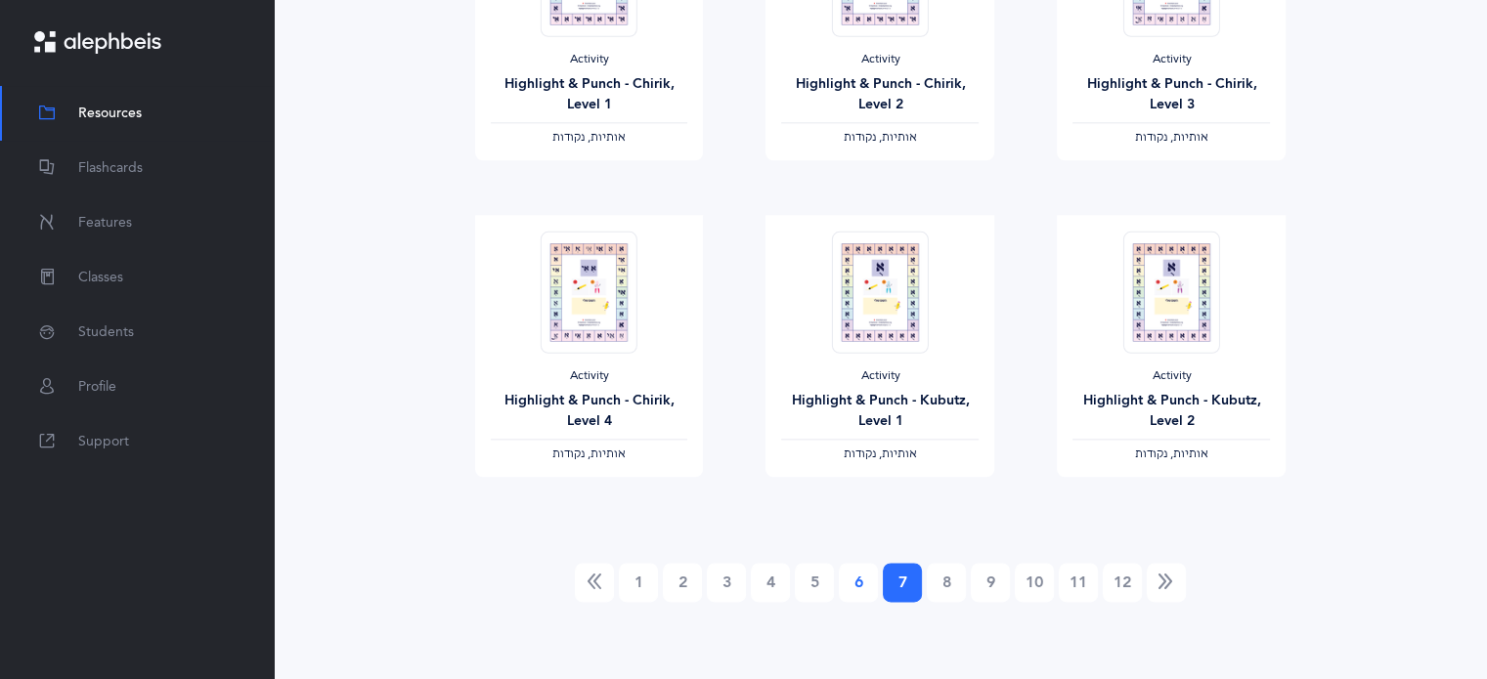
click at [859, 575] on link "6" at bounding box center [858, 582] width 39 height 39
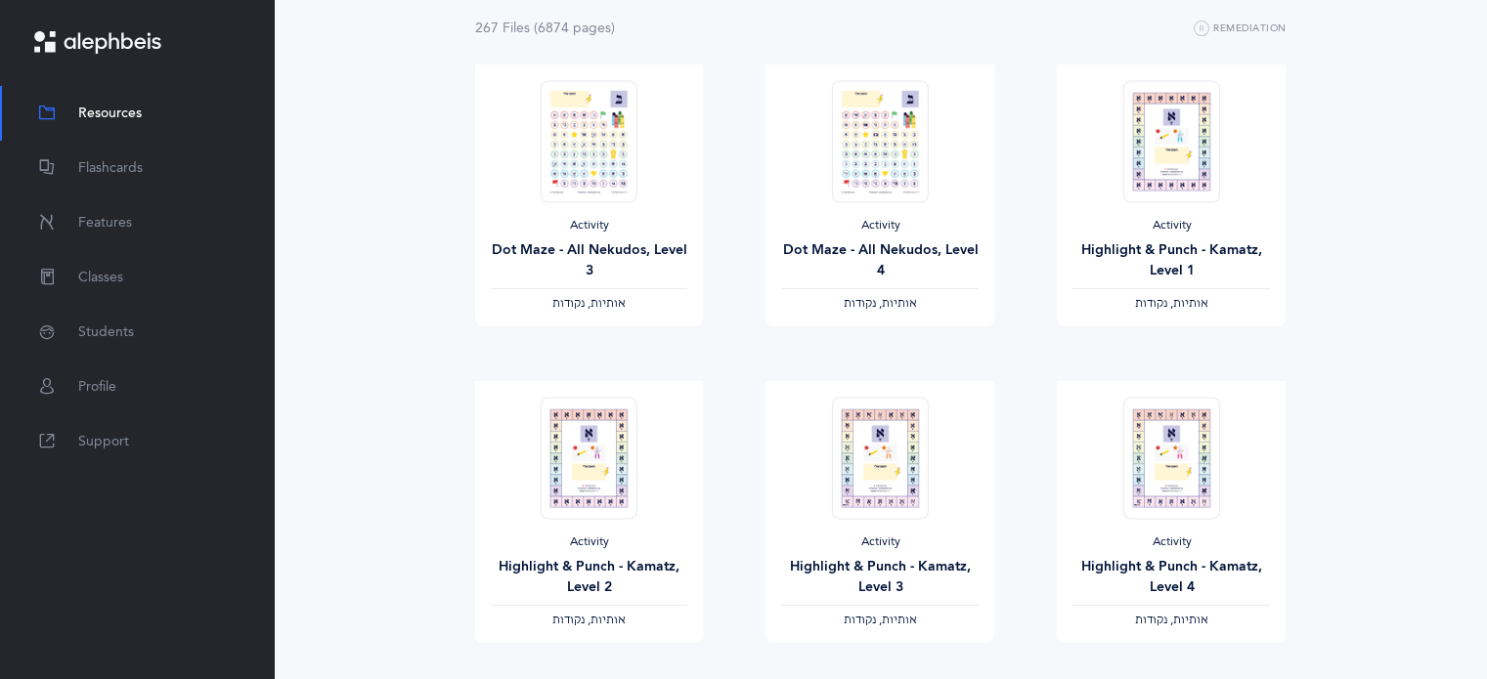
scroll to position [0, 0]
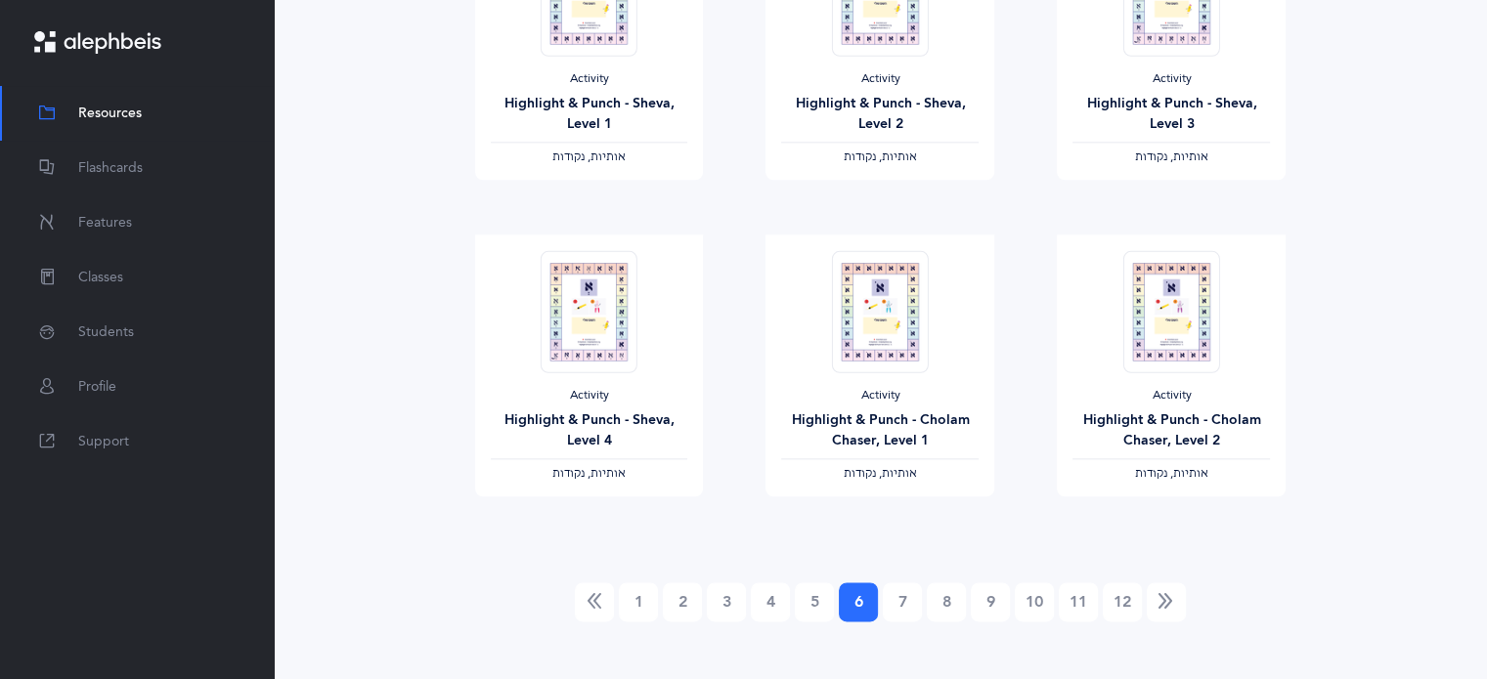
scroll to position [2281, 0]
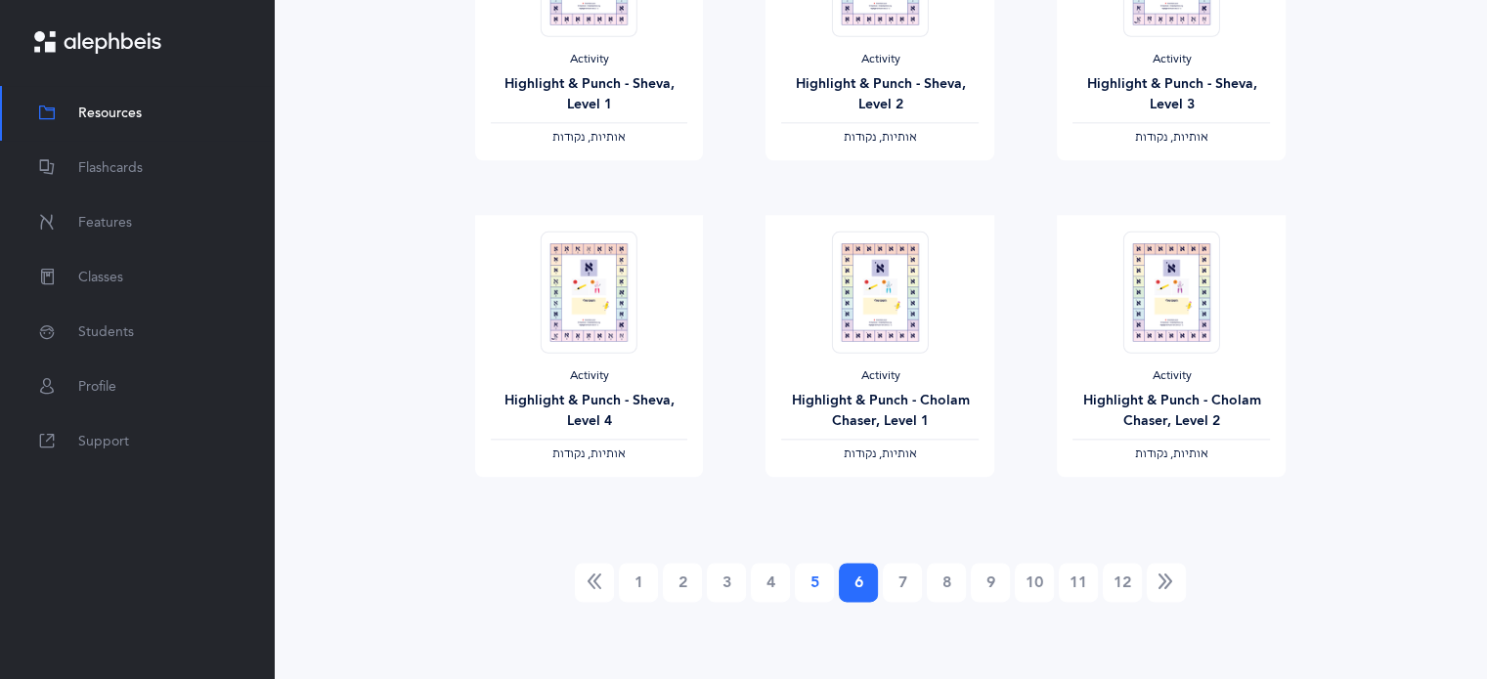
click at [823, 579] on link "5" at bounding box center [814, 582] width 39 height 39
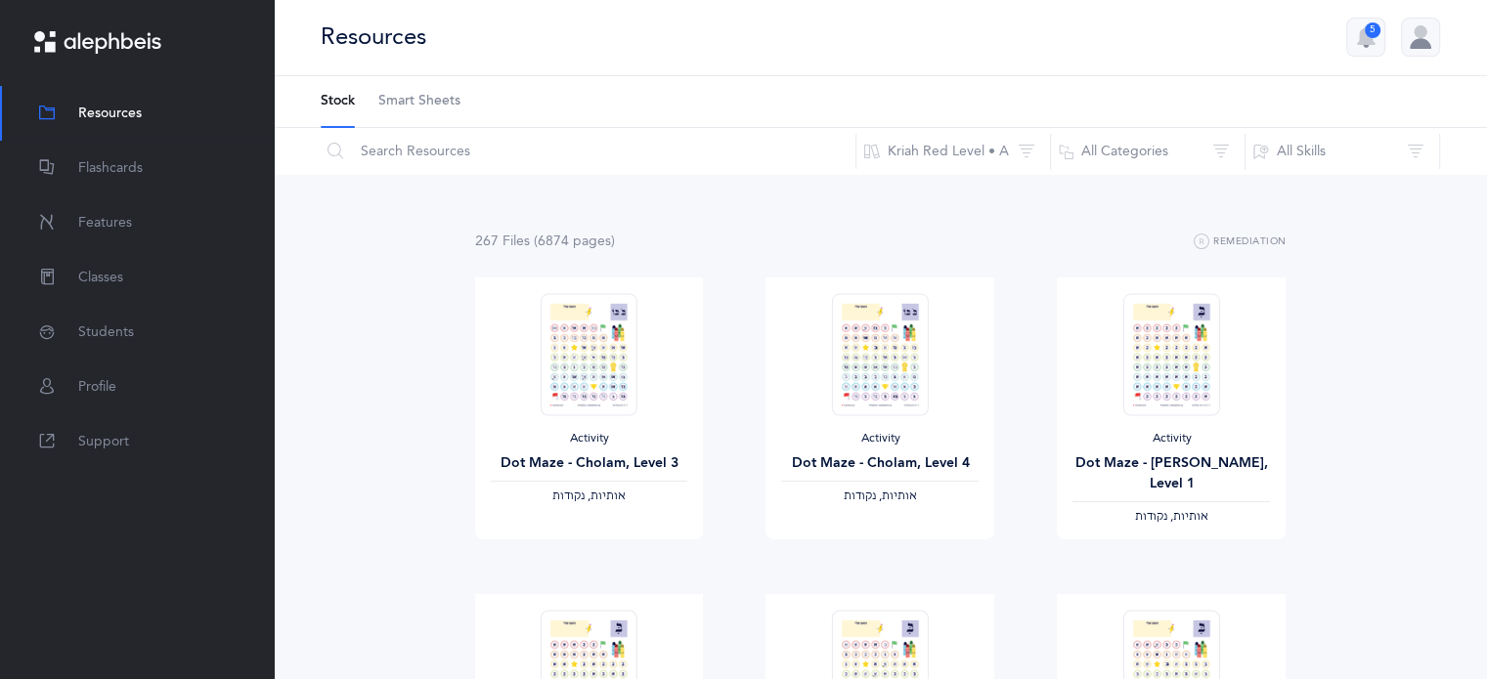
scroll to position [0, 0]
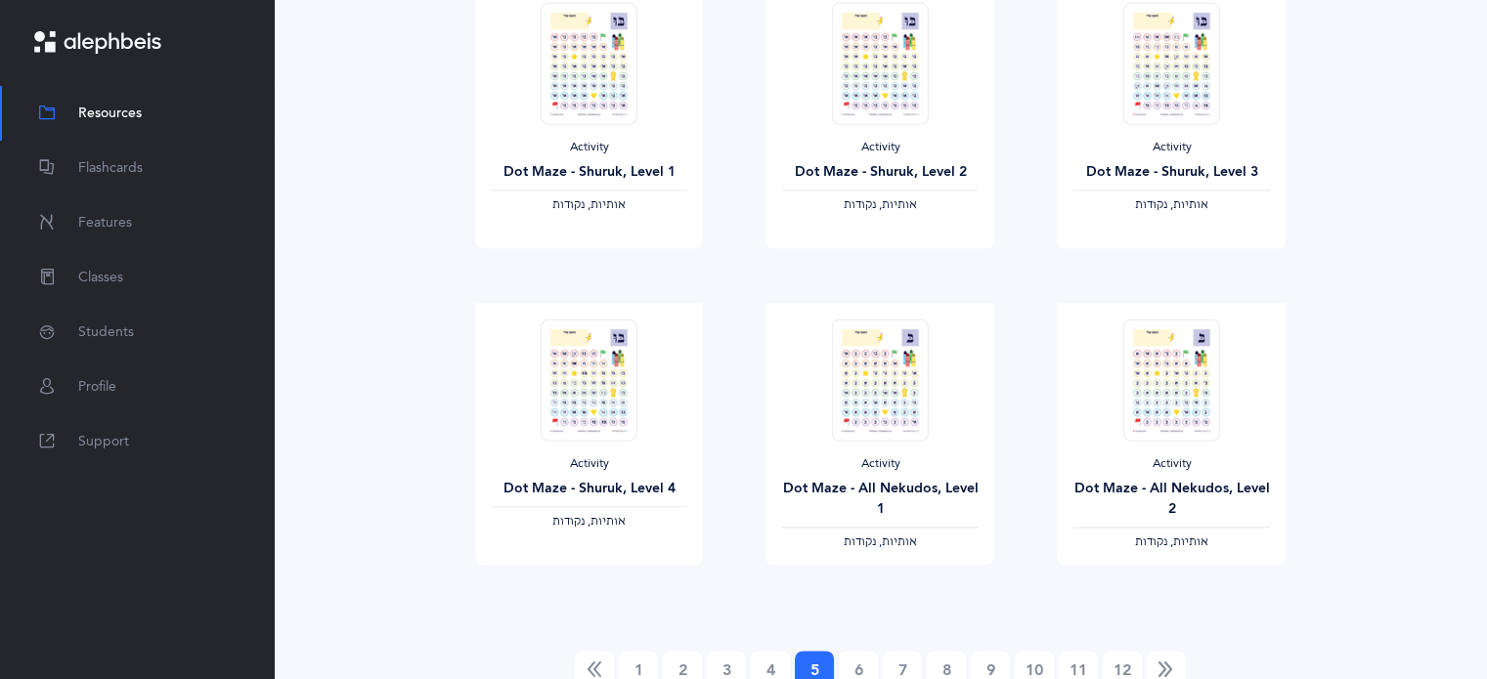
scroll to position [2281, 0]
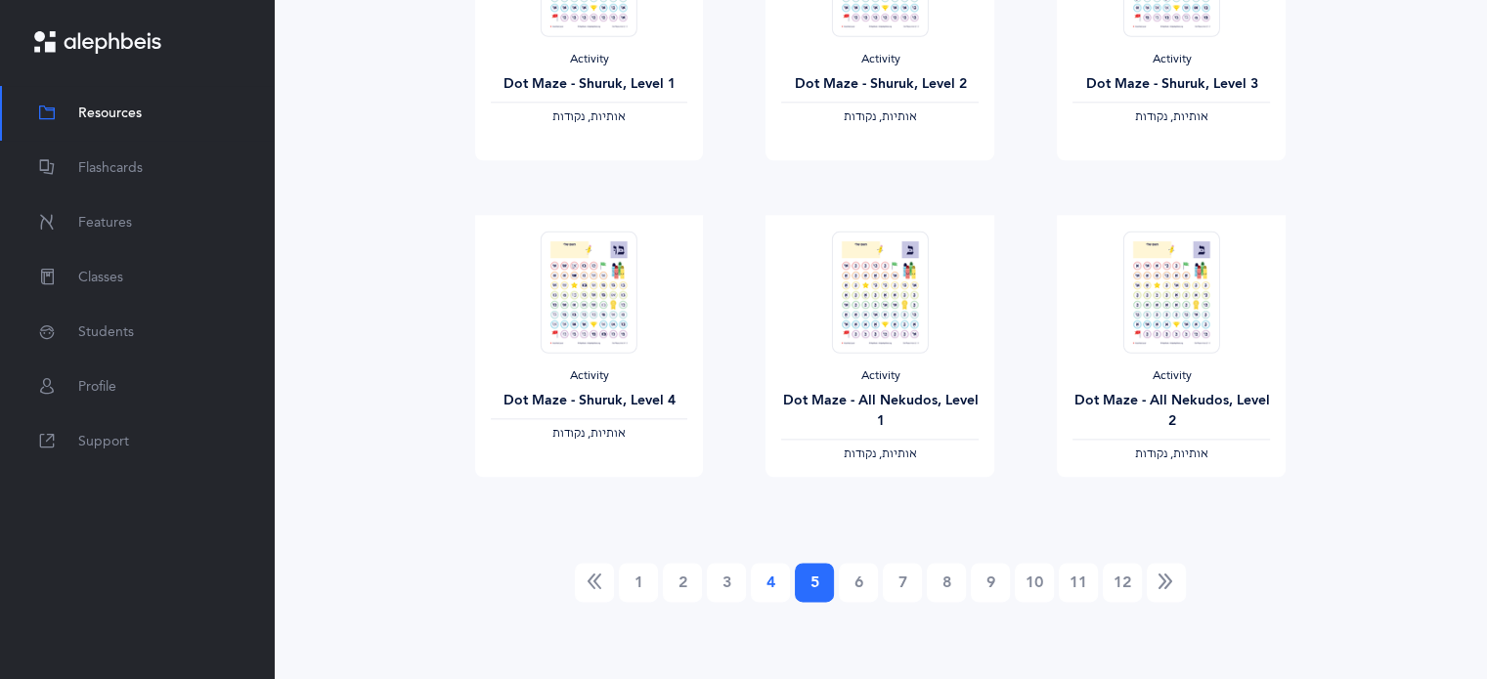
click at [770, 578] on link "4" at bounding box center [770, 582] width 39 height 39
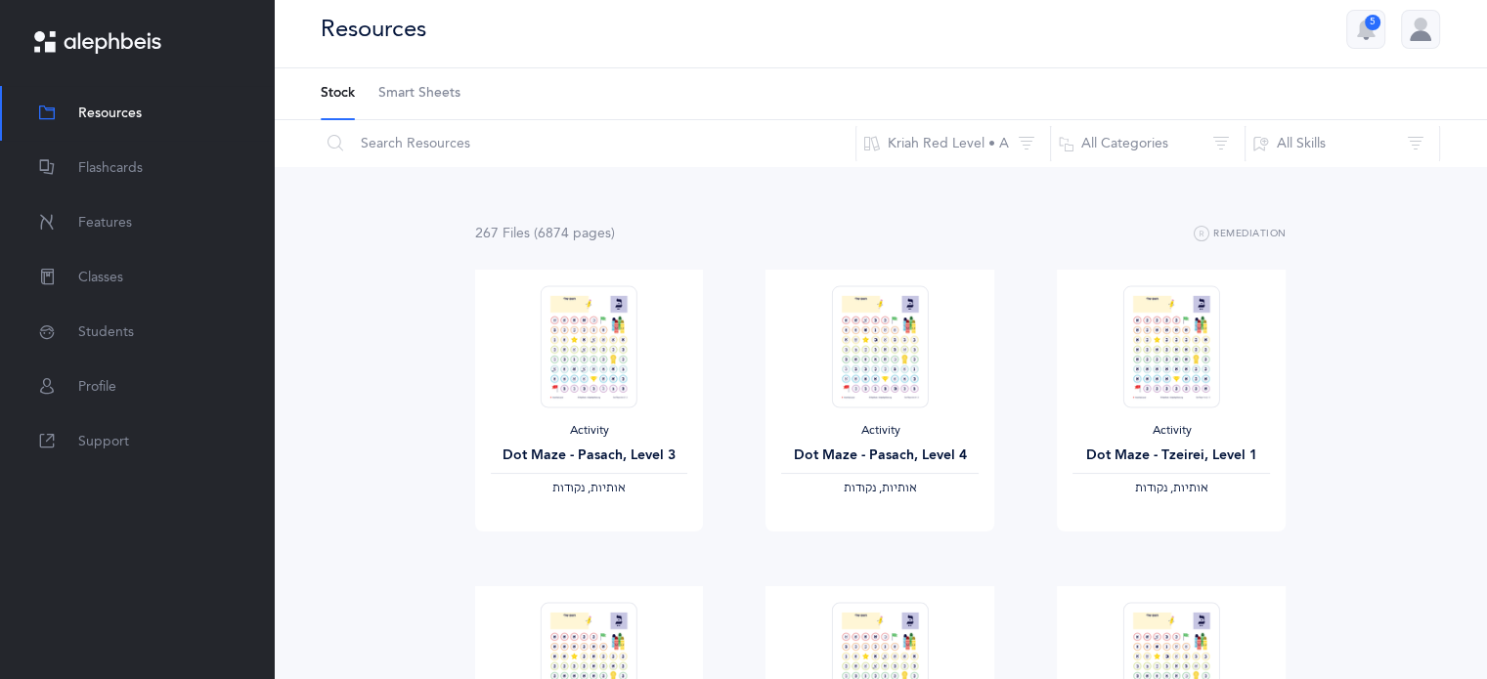
scroll to position [0, 0]
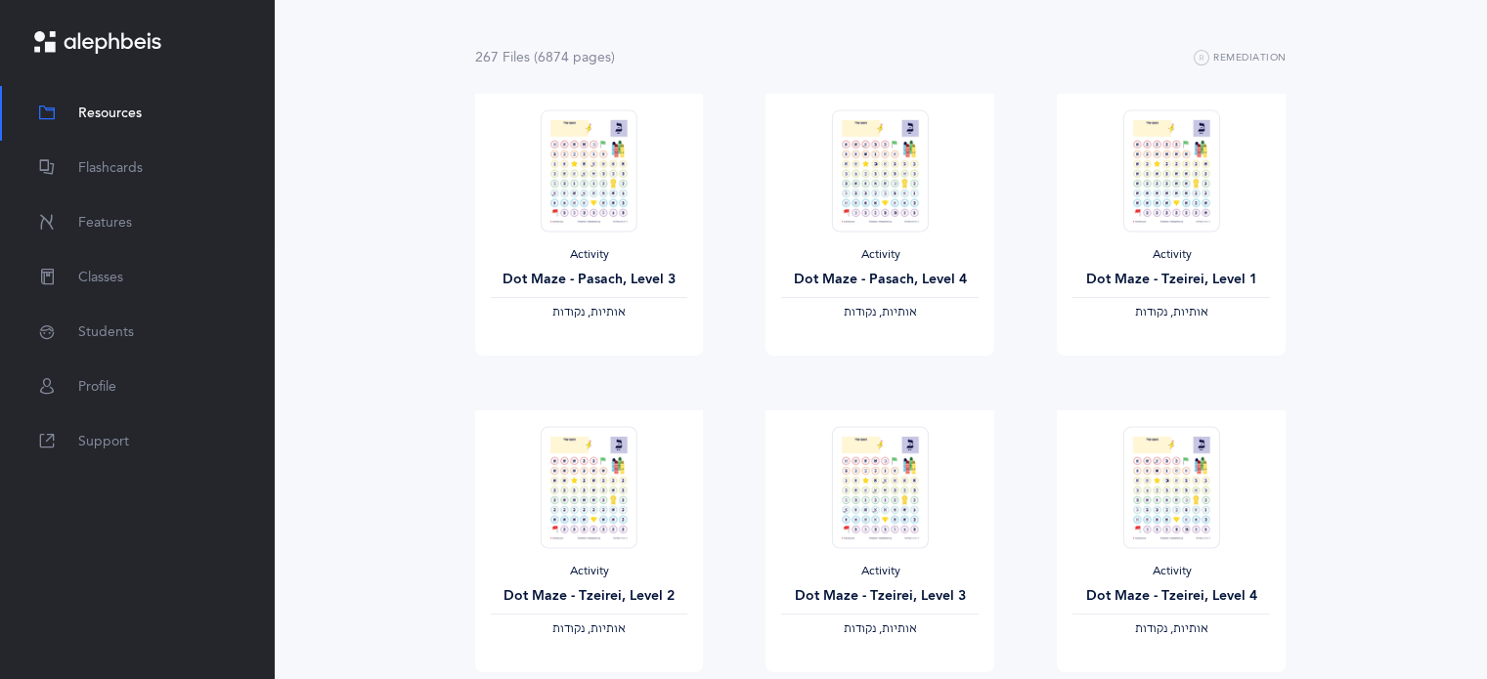
scroll to position [195, 0]
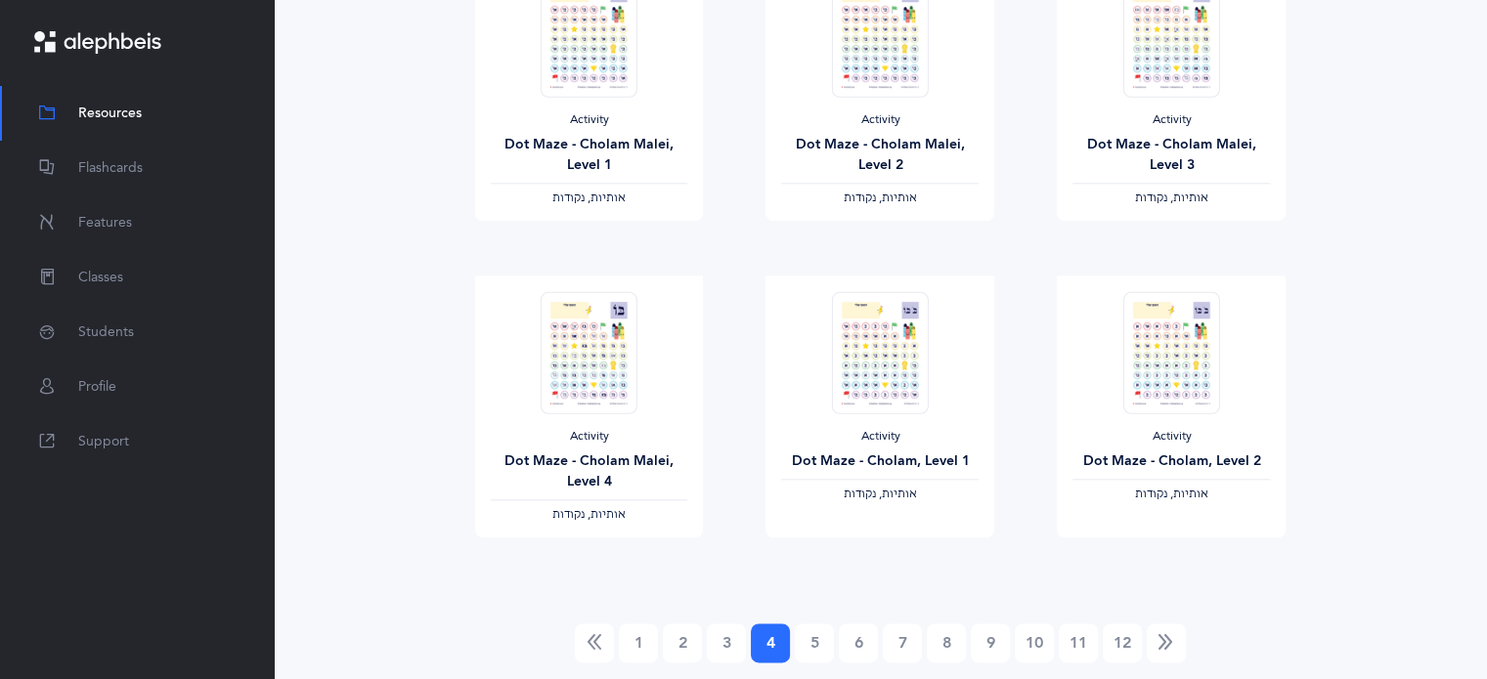
scroll to position [2281, 0]
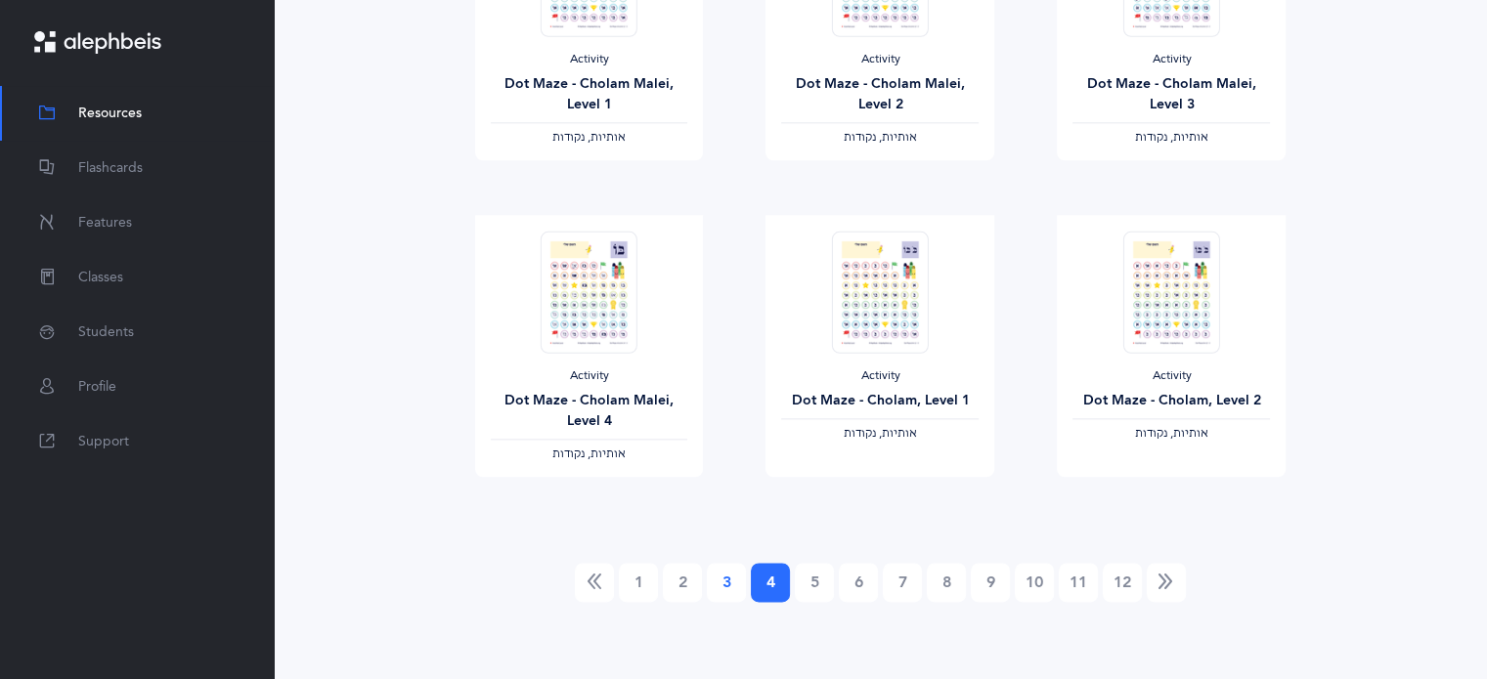
click at [723, 575] on link "3" at bounding box center [726, 582] width 39 height 39
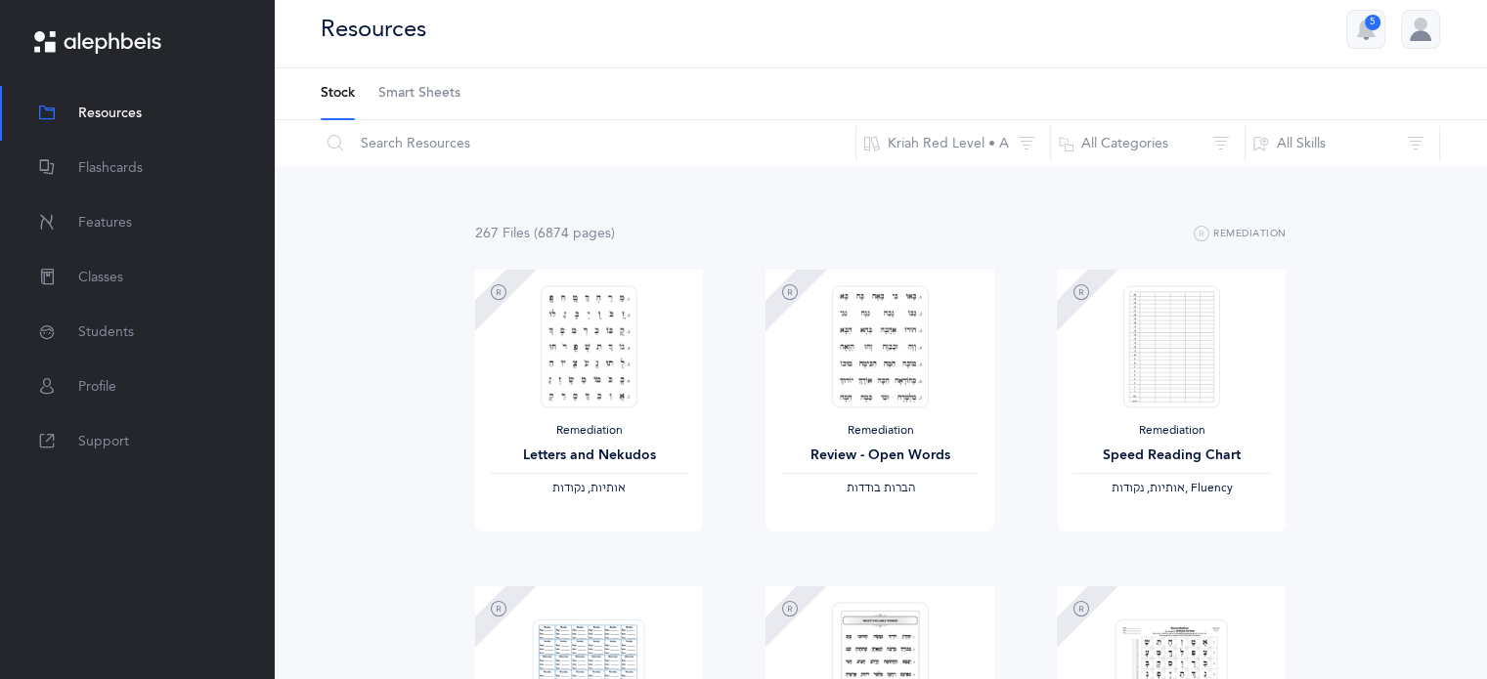
scroll to position [0, 0]
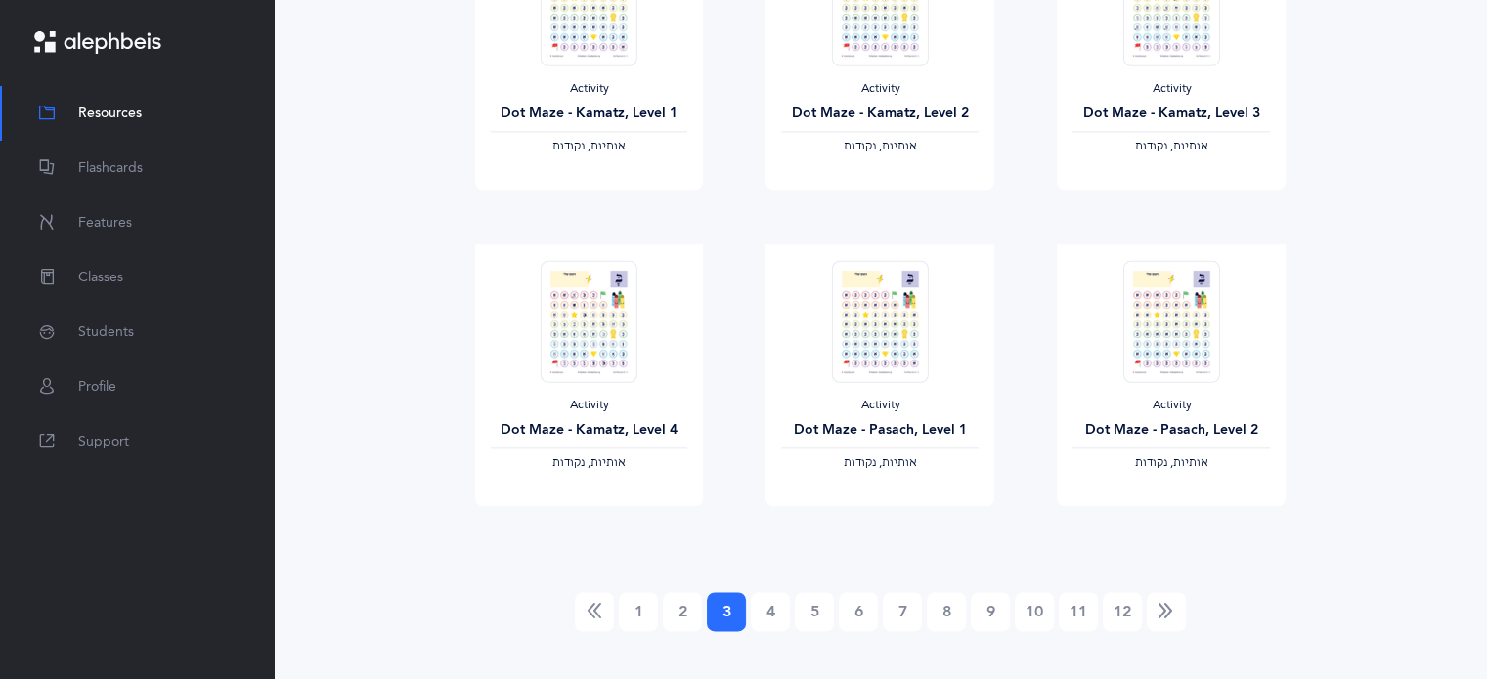
scroll to position [2281, 0]
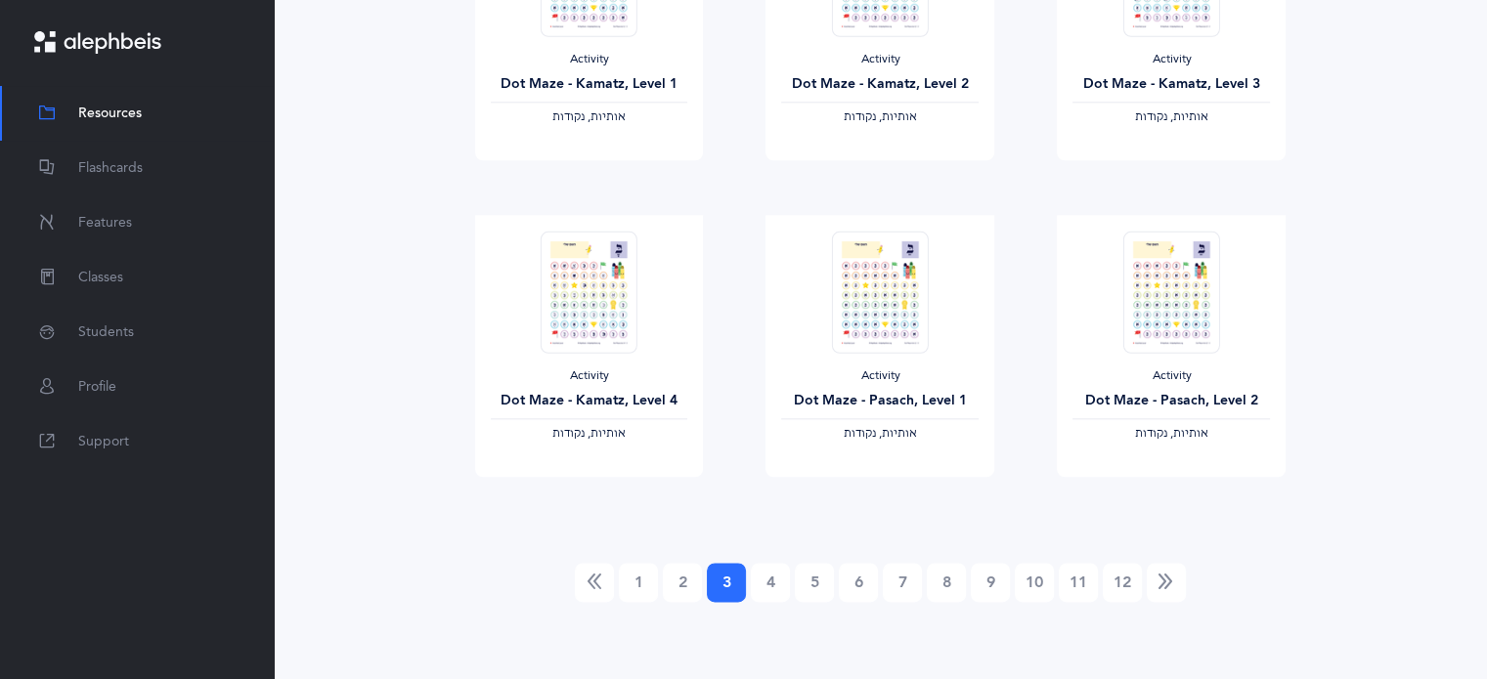
click at [684, 574] on link "2" at bounding box center [682, 582] width 39 height 39
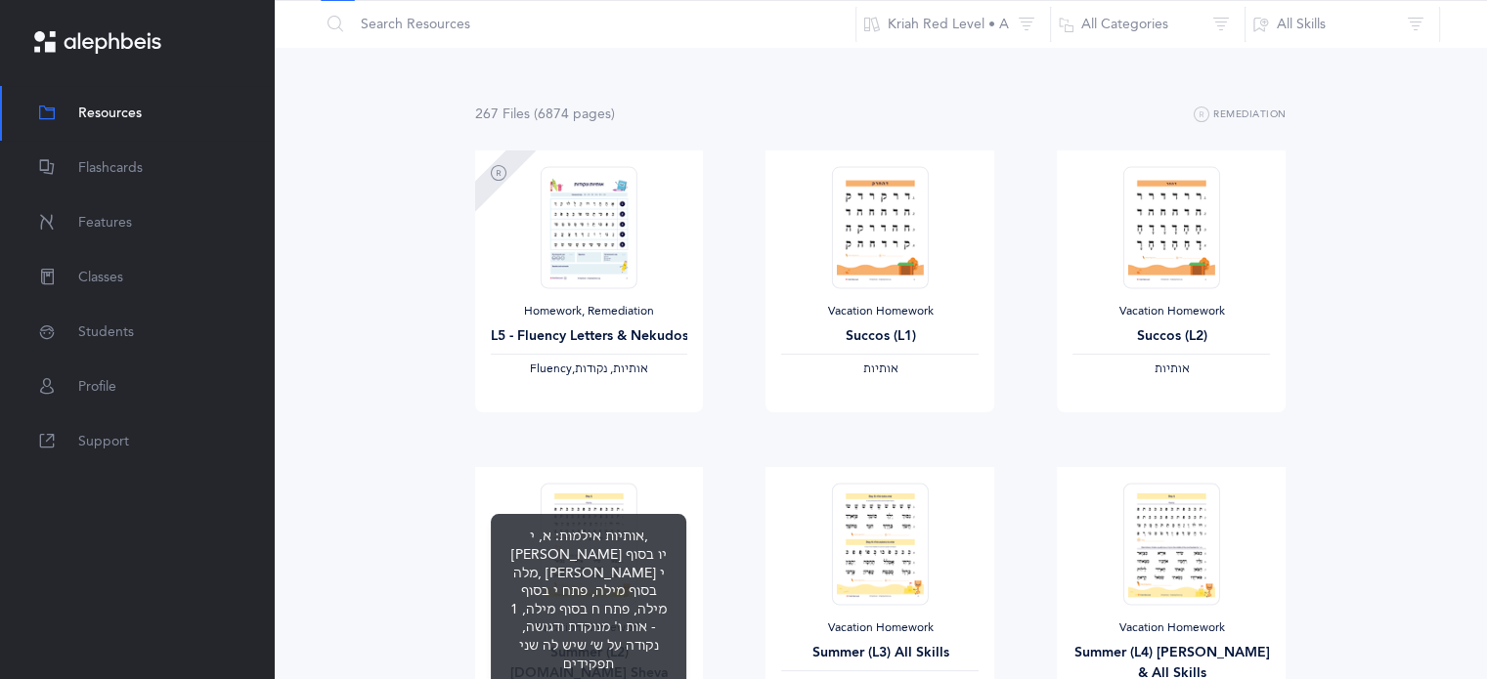
scroll to position [0, 0]
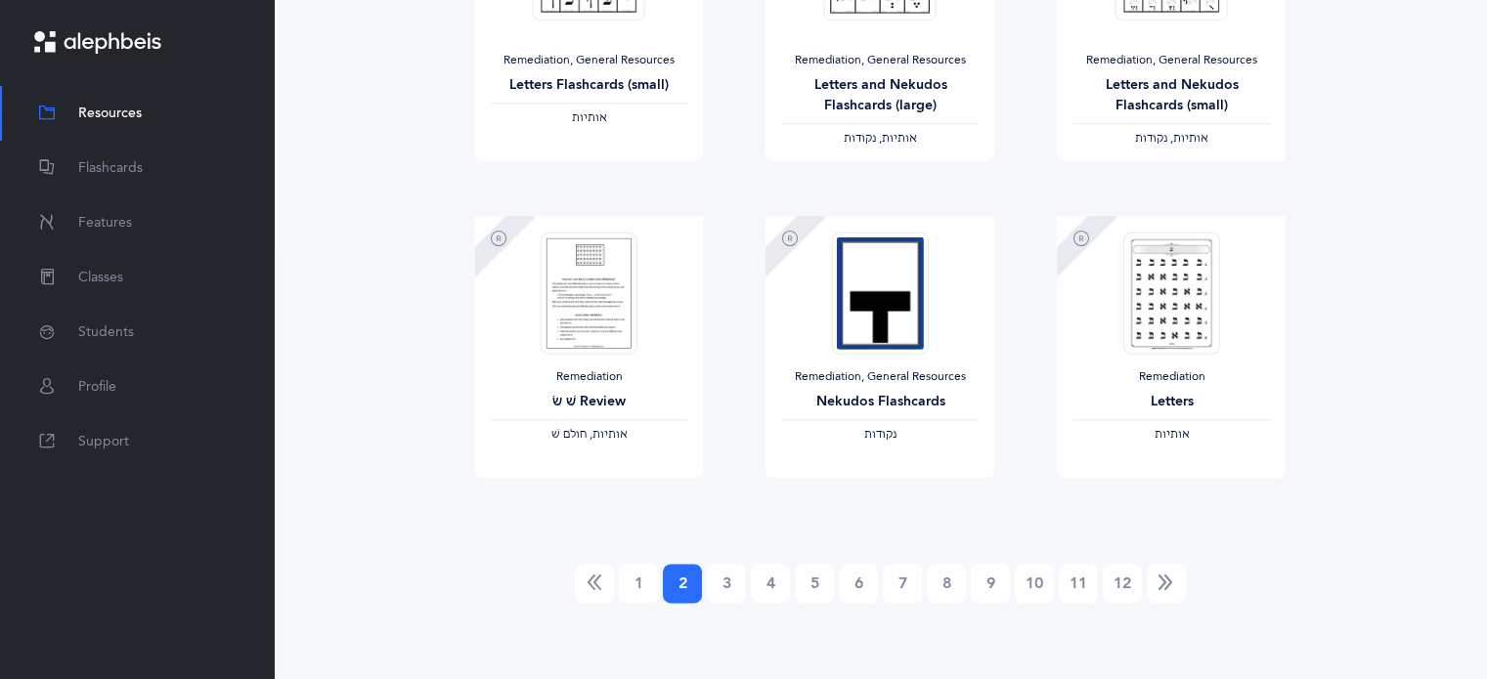
scroll to position [2281, 0]
click at [1181, 578] on link "Next" at bounding box center [1165, 582] width 39 height 39
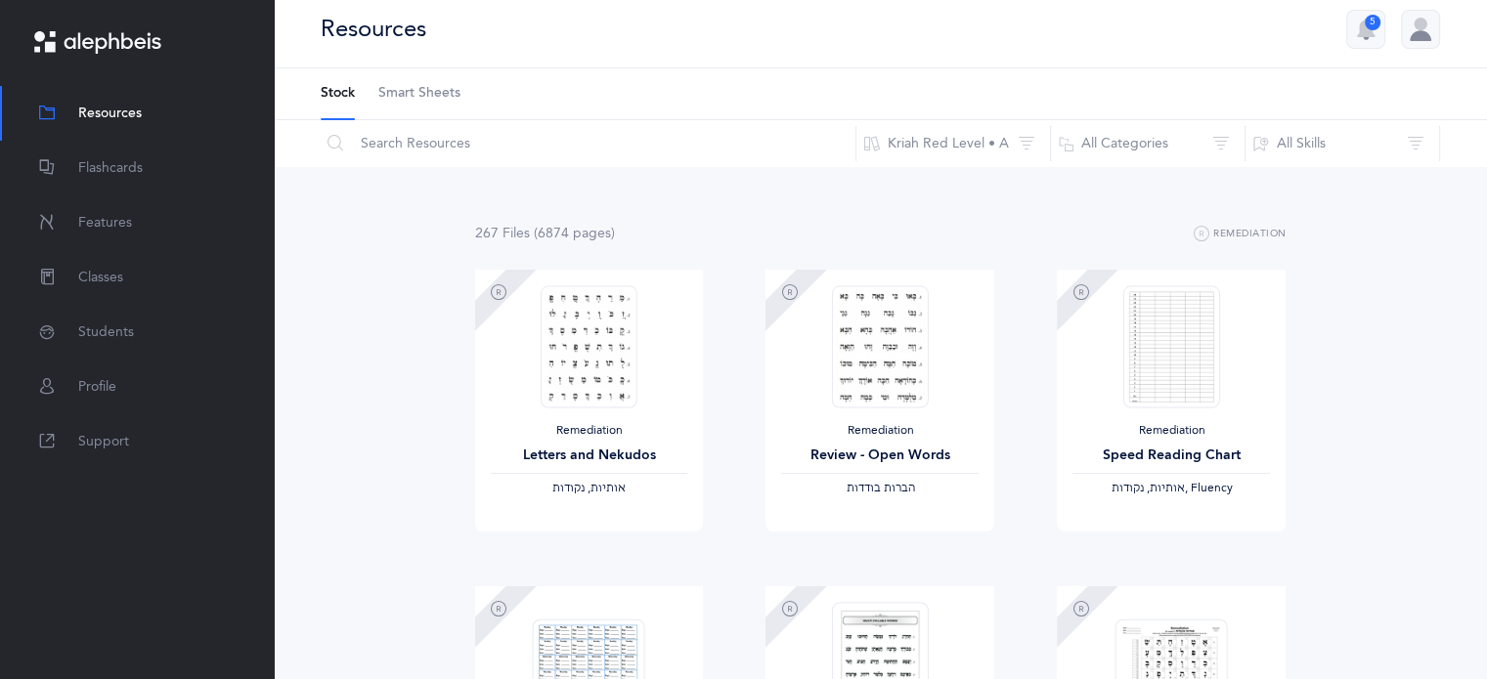
scroll to position [0, 0]
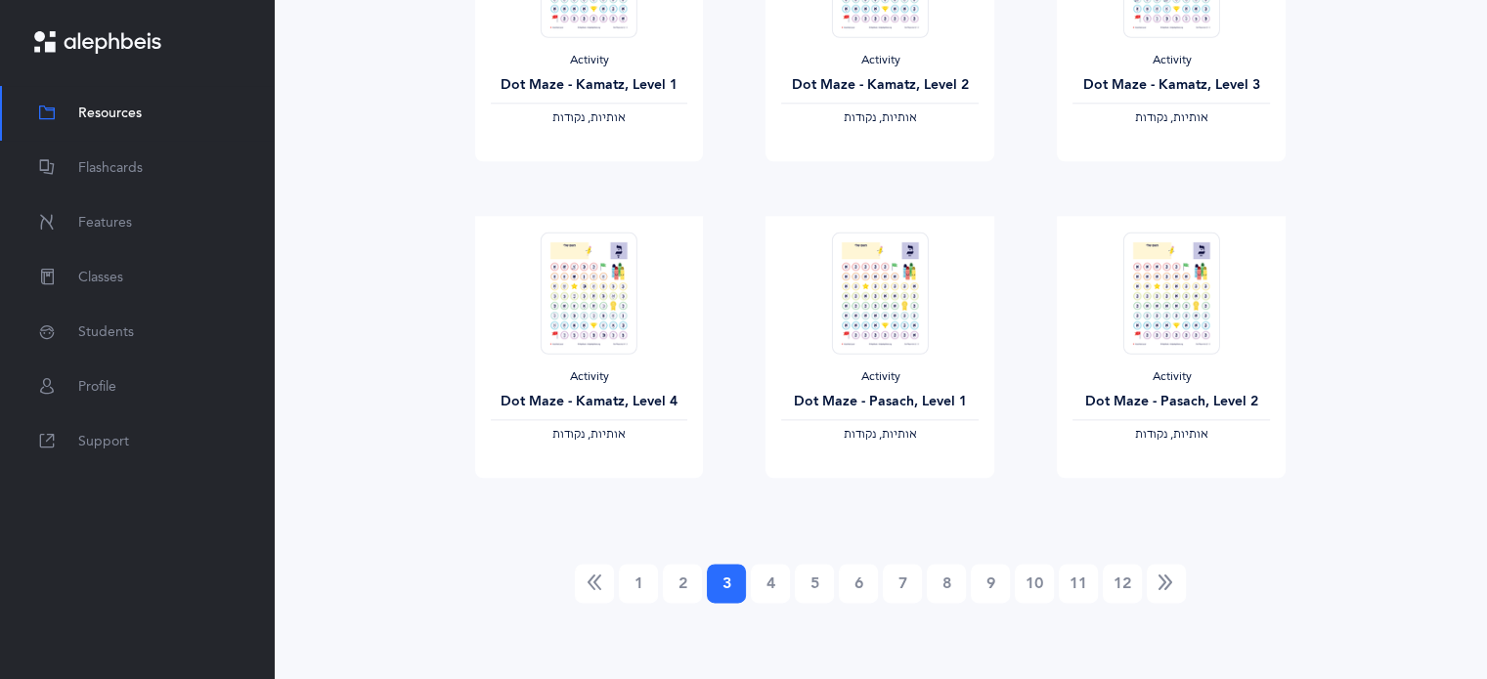
scroll to position [2281, 0]
click at [1165, 571] on link "Next" at bounding box center [1165, 582] width 39 height 39
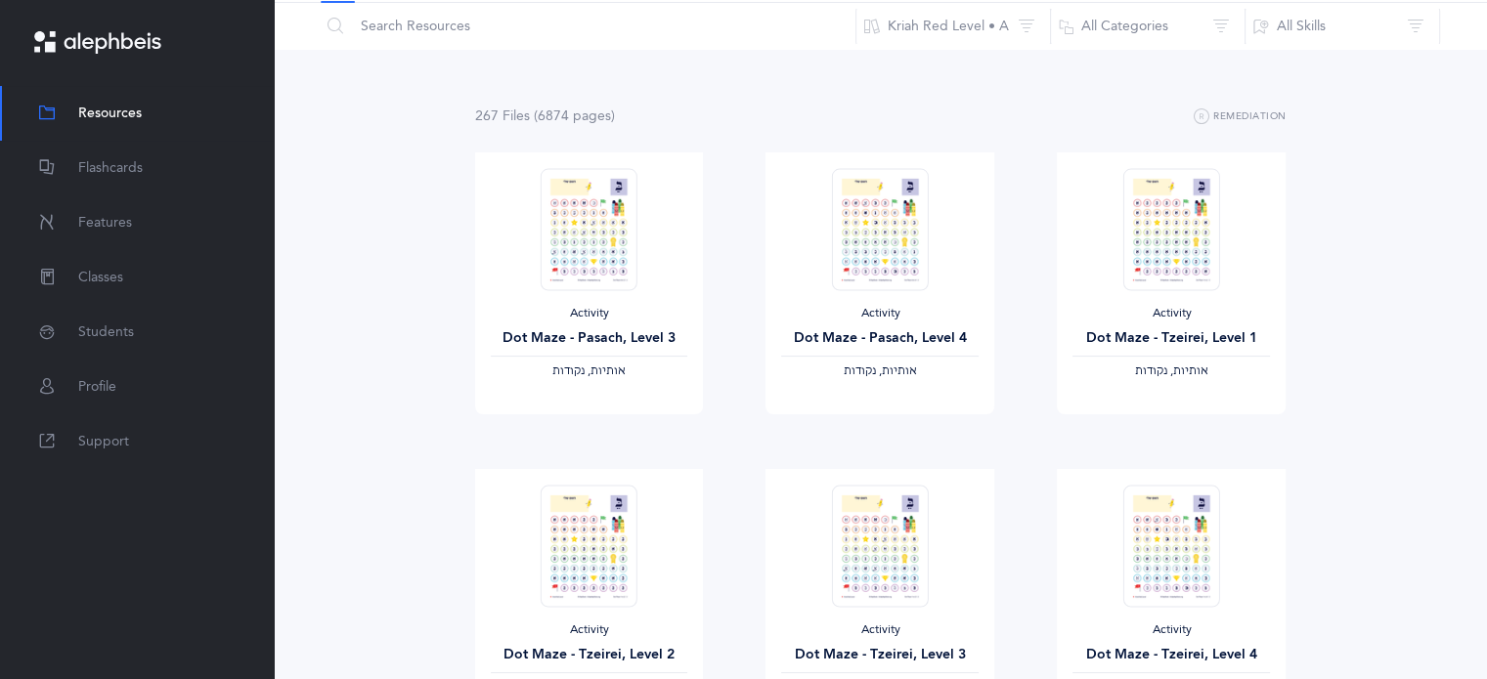
scroll to position [0, 0]
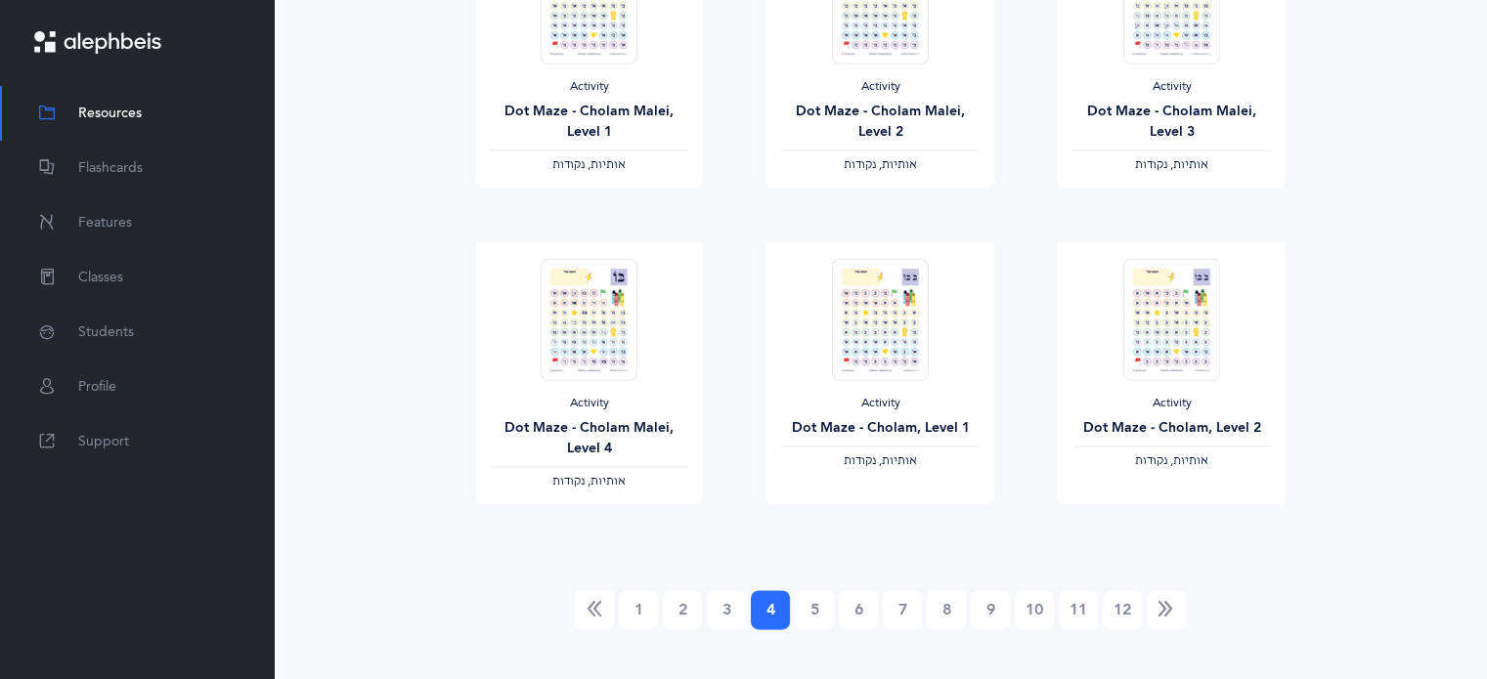
scroll to position [2281, 0]
